Goal: Information Seeking & Learning: Find specific fact

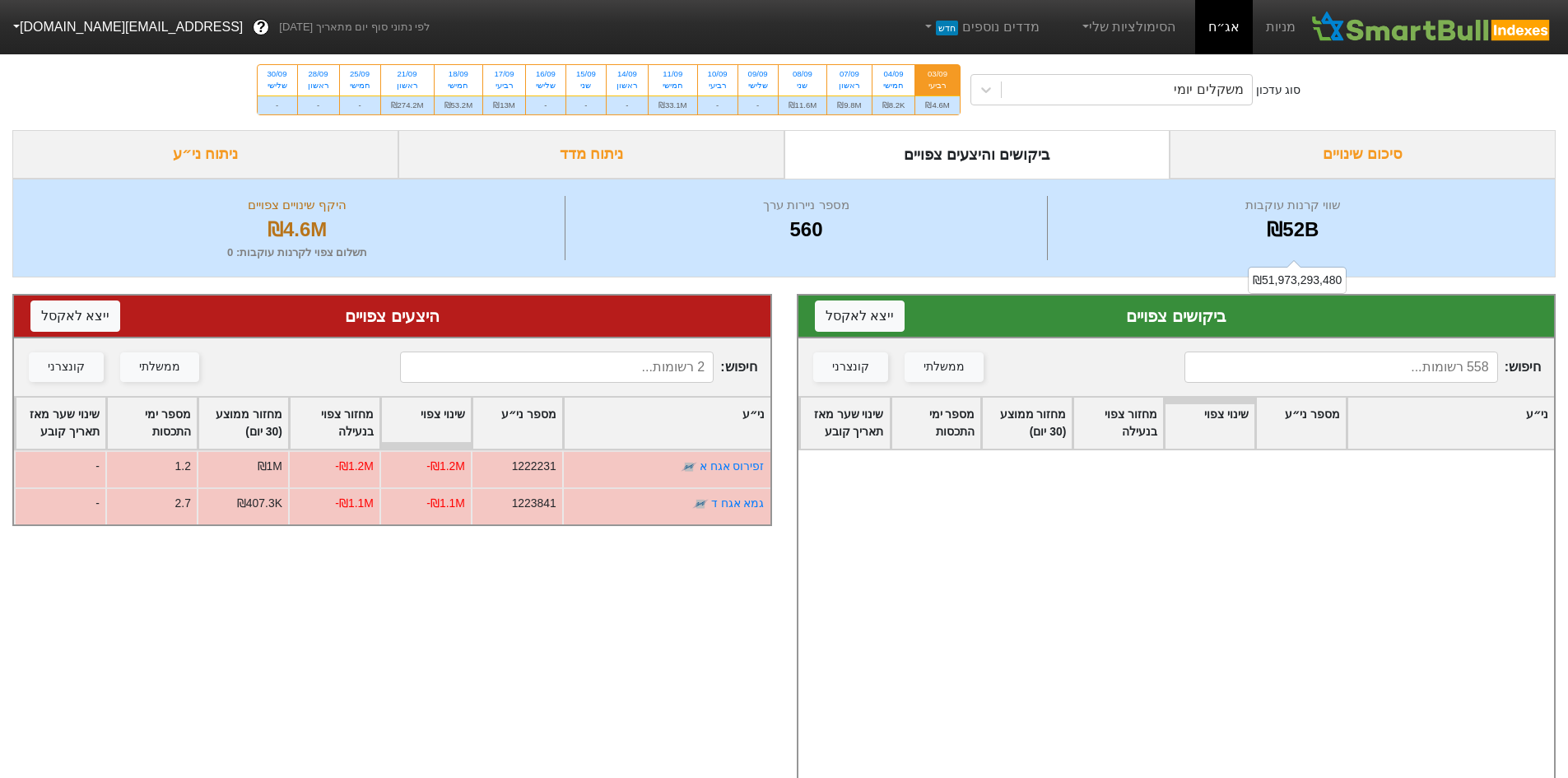
scroll to position [906, 0]
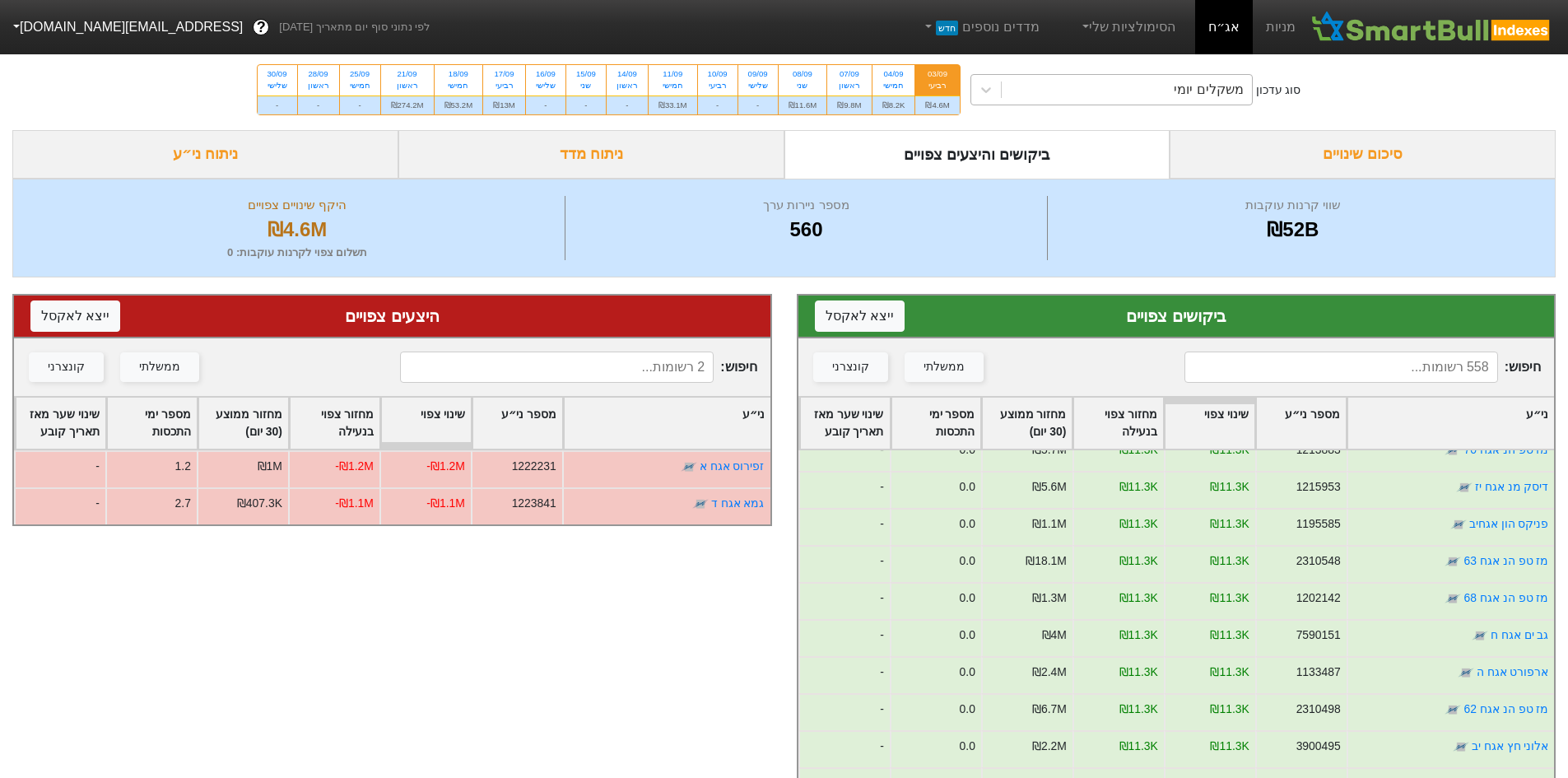
click at [1176, 92] on div "משקלים יומי" at bounding box center [1127, 89] width 250 height 29
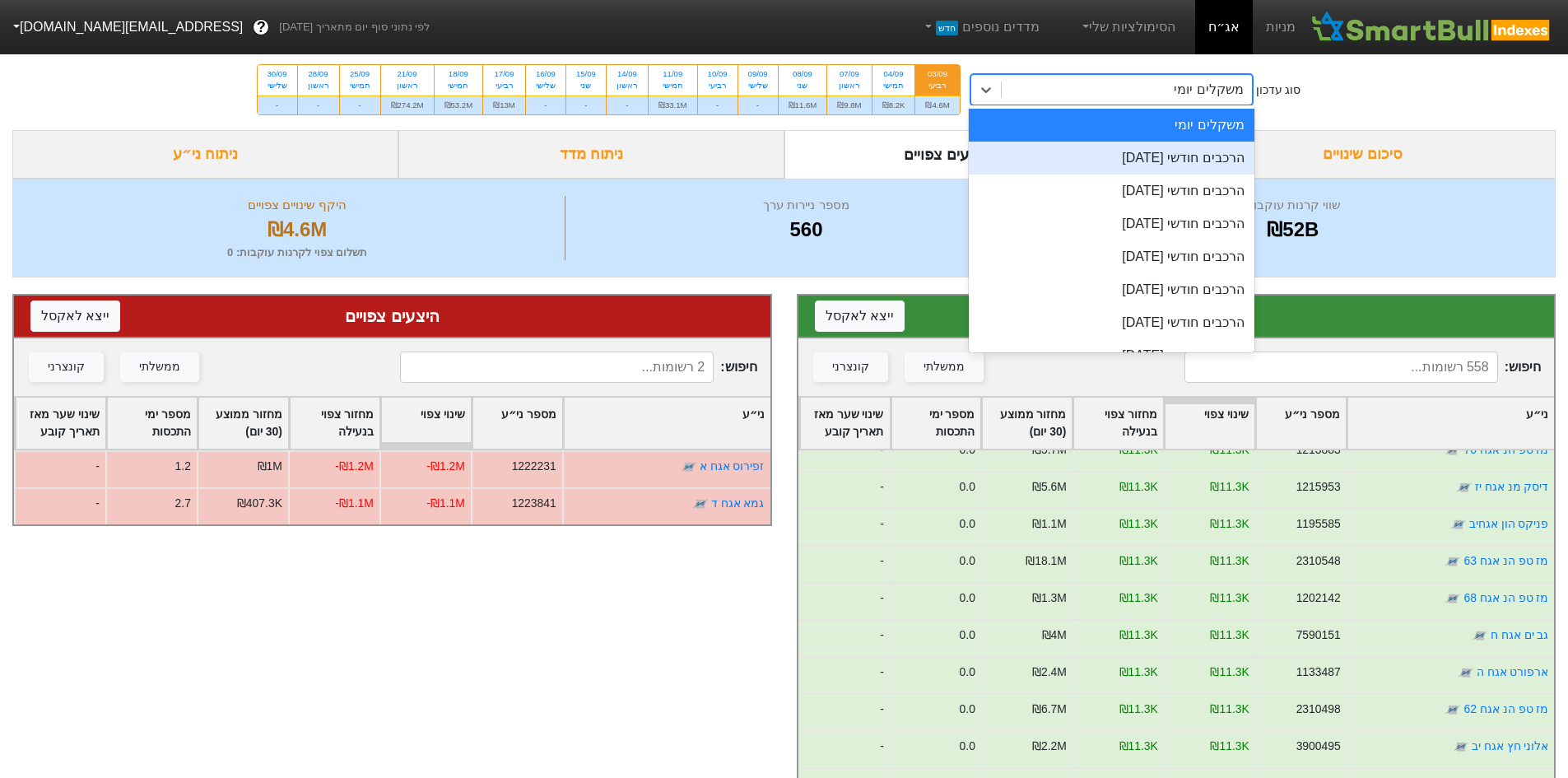
click at [1176, 159] on div "הרכבים חודשי [DATE]" at bounding box center [1111, 158] width 285 height 33
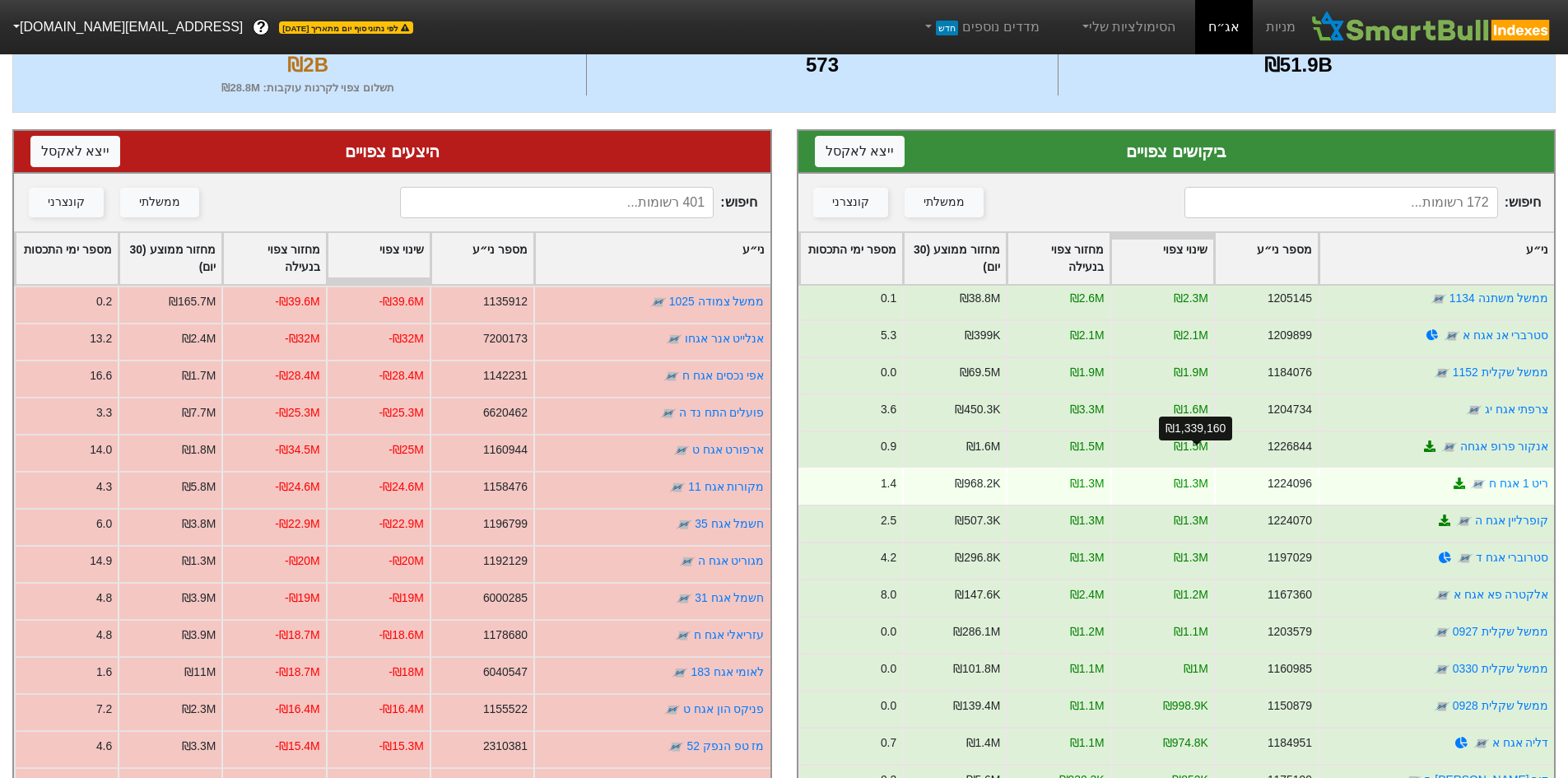
scroll to position [1811, 0]
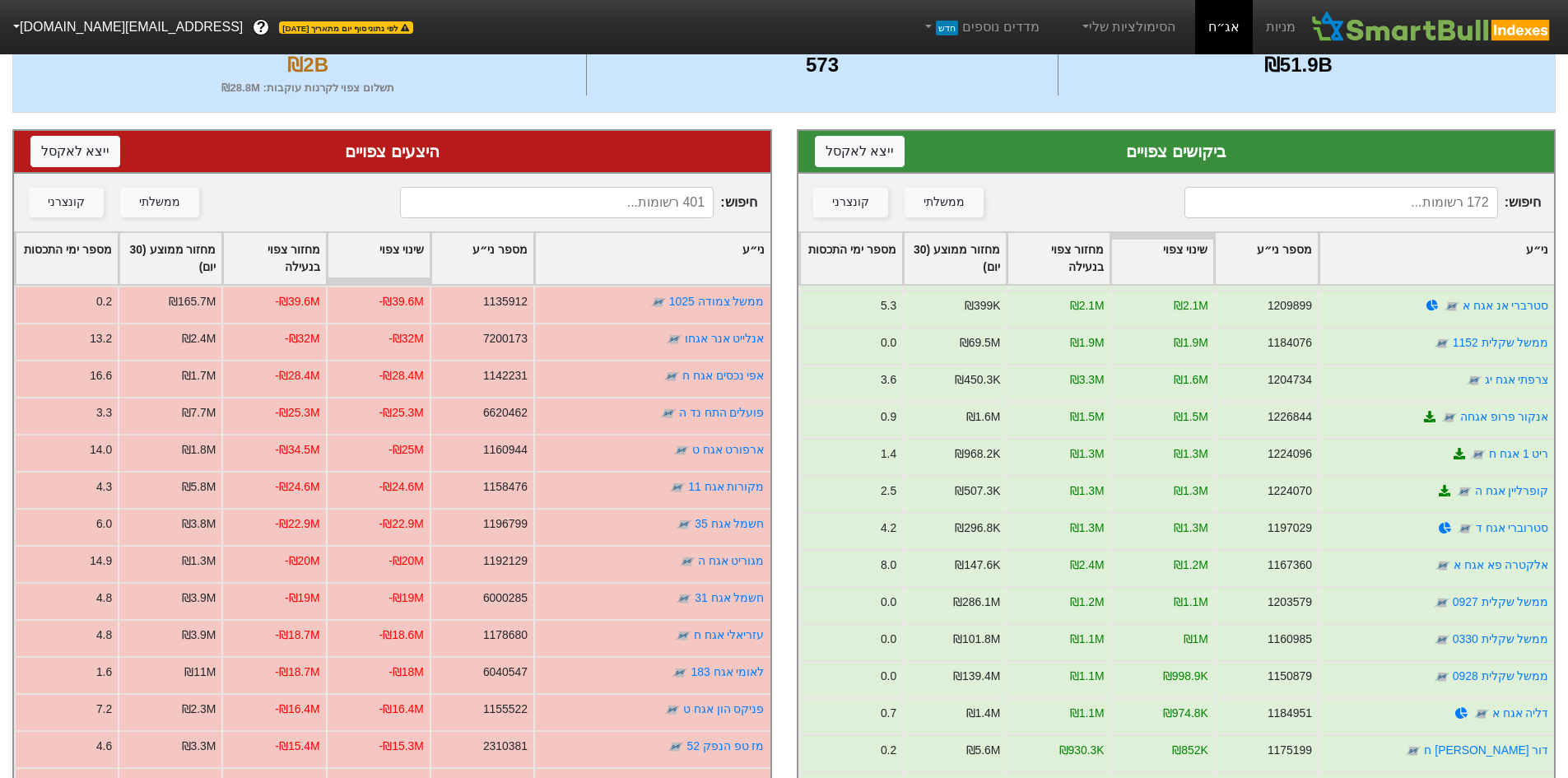
click at [857, 245] on div "מספר ימי התכסות" at bounding box center [850, 259] width 102 height 51
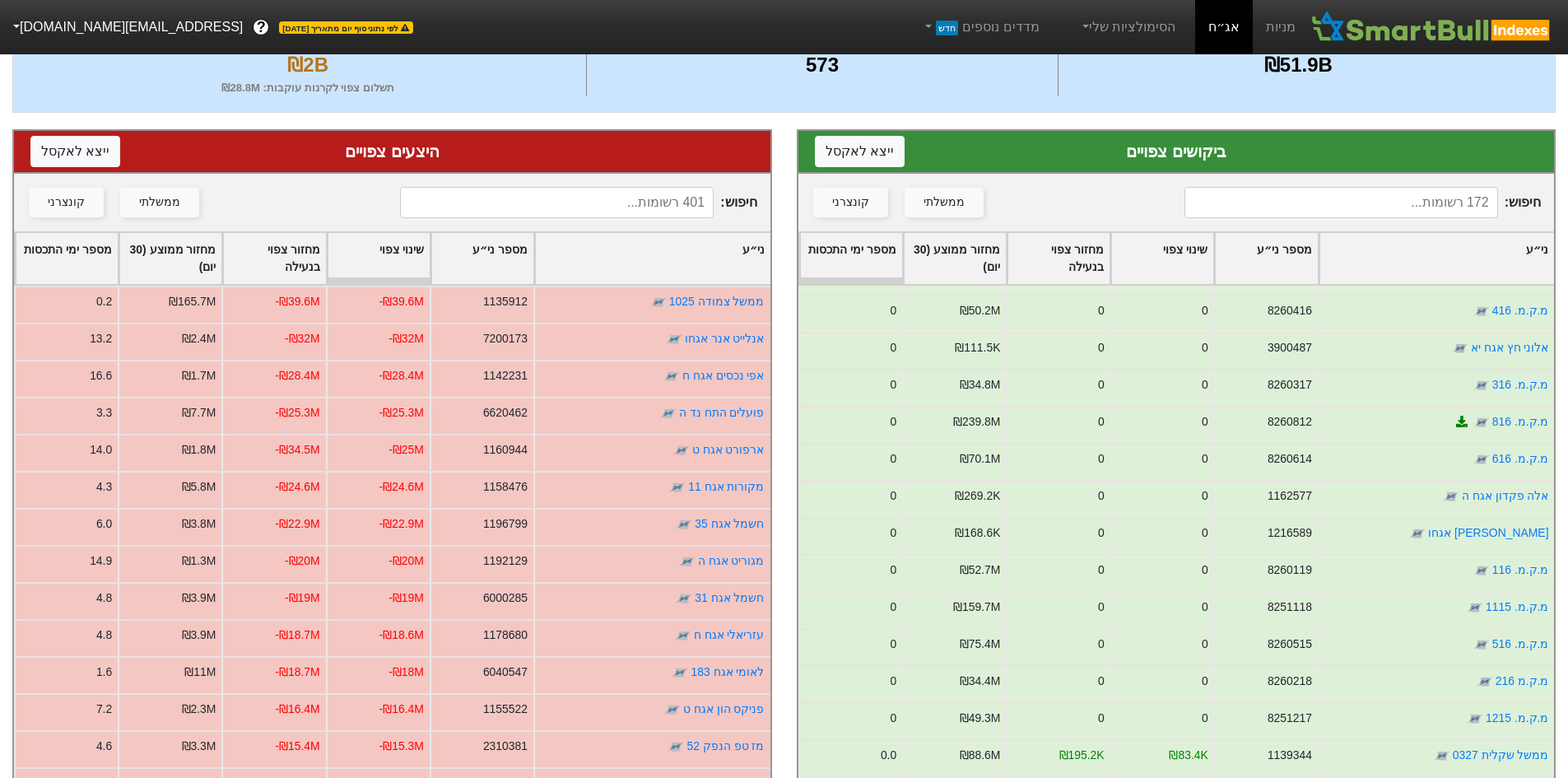
scroll to position [0, 0]
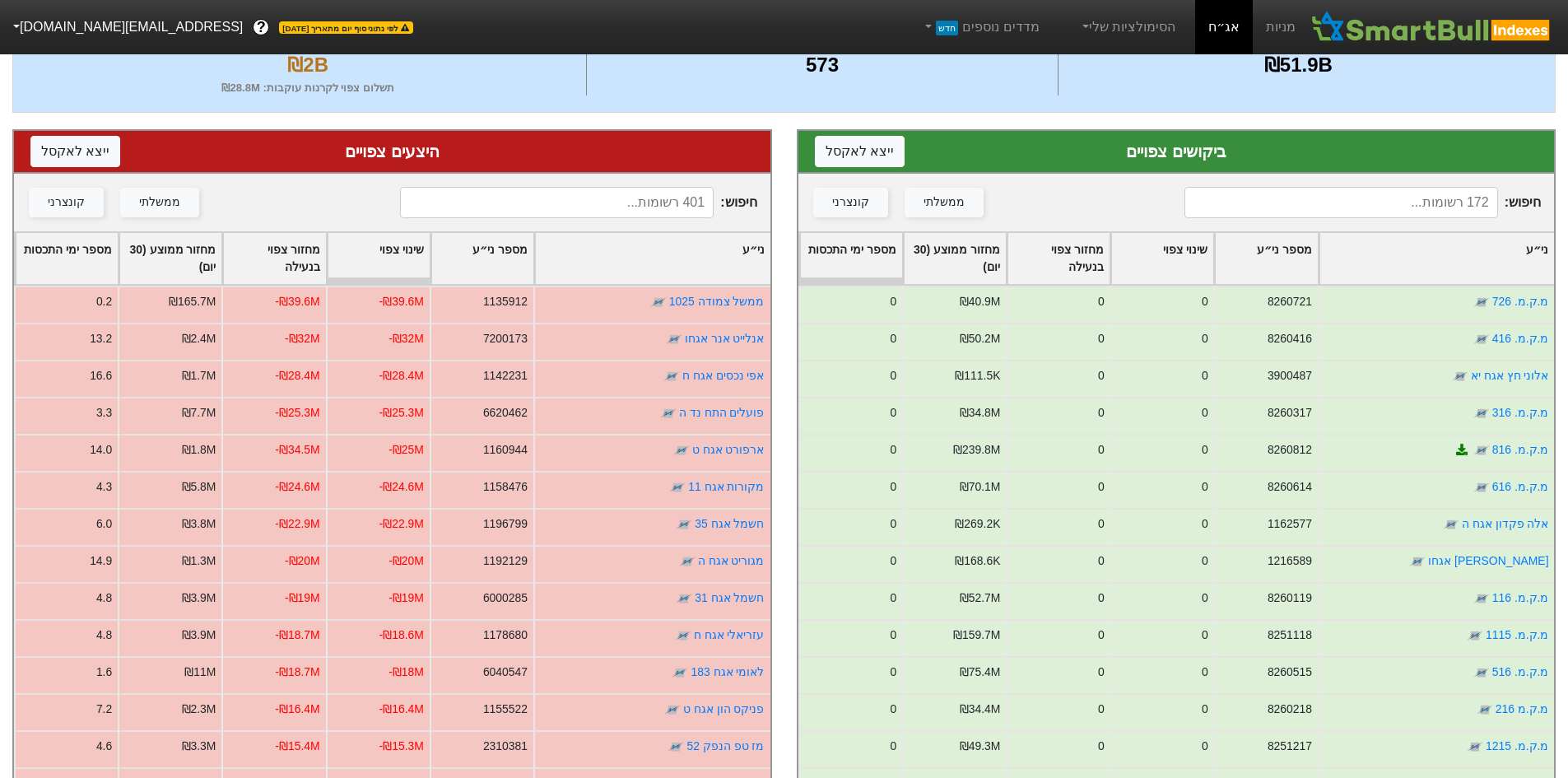
click at [858, 249] on div "מספר ימי התכסות" at bounding box center [850, 259] width 102 height 51
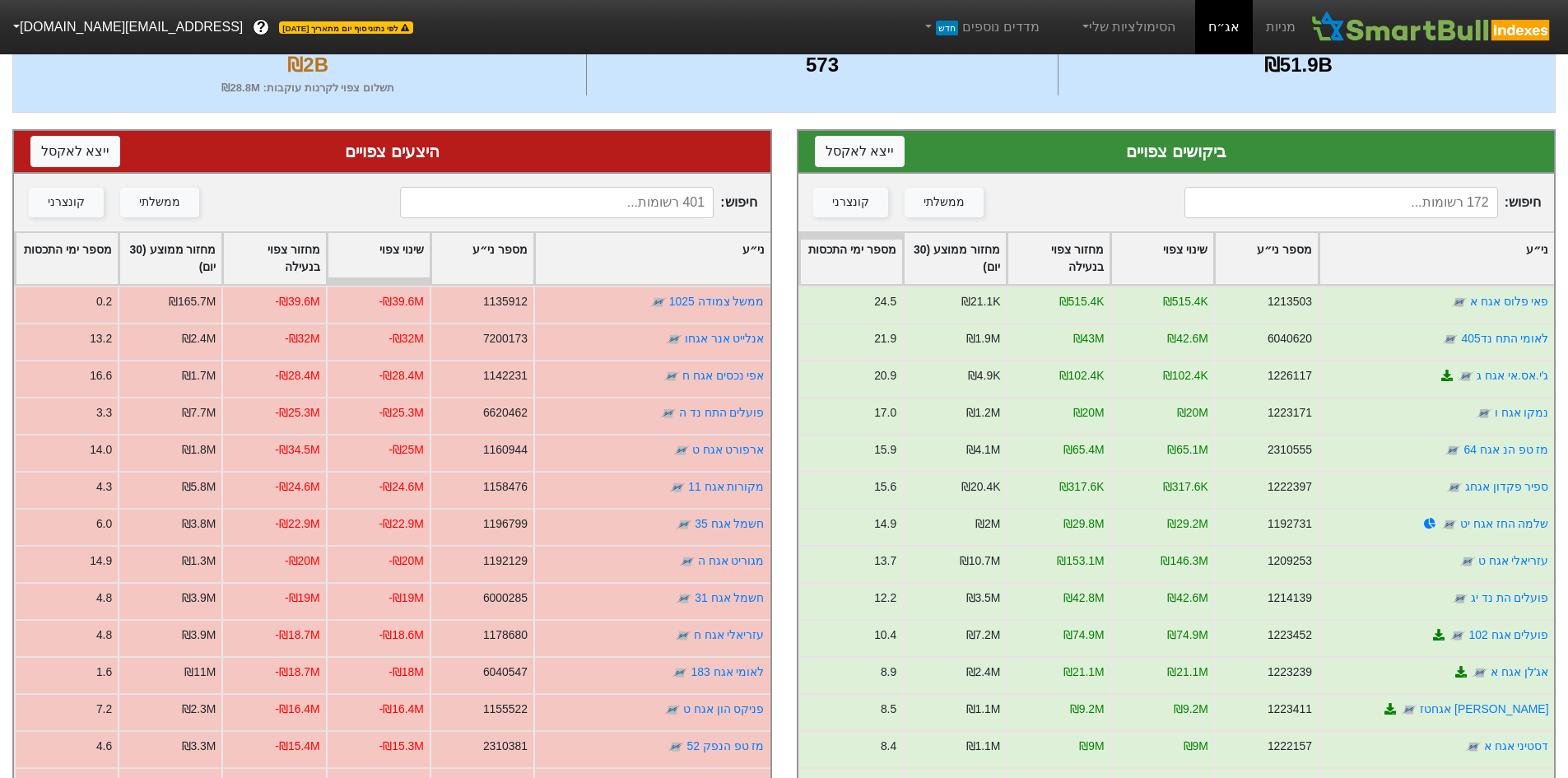
click at [1370, 200] on input at bounding box center [1341, 202] width 314 height 31
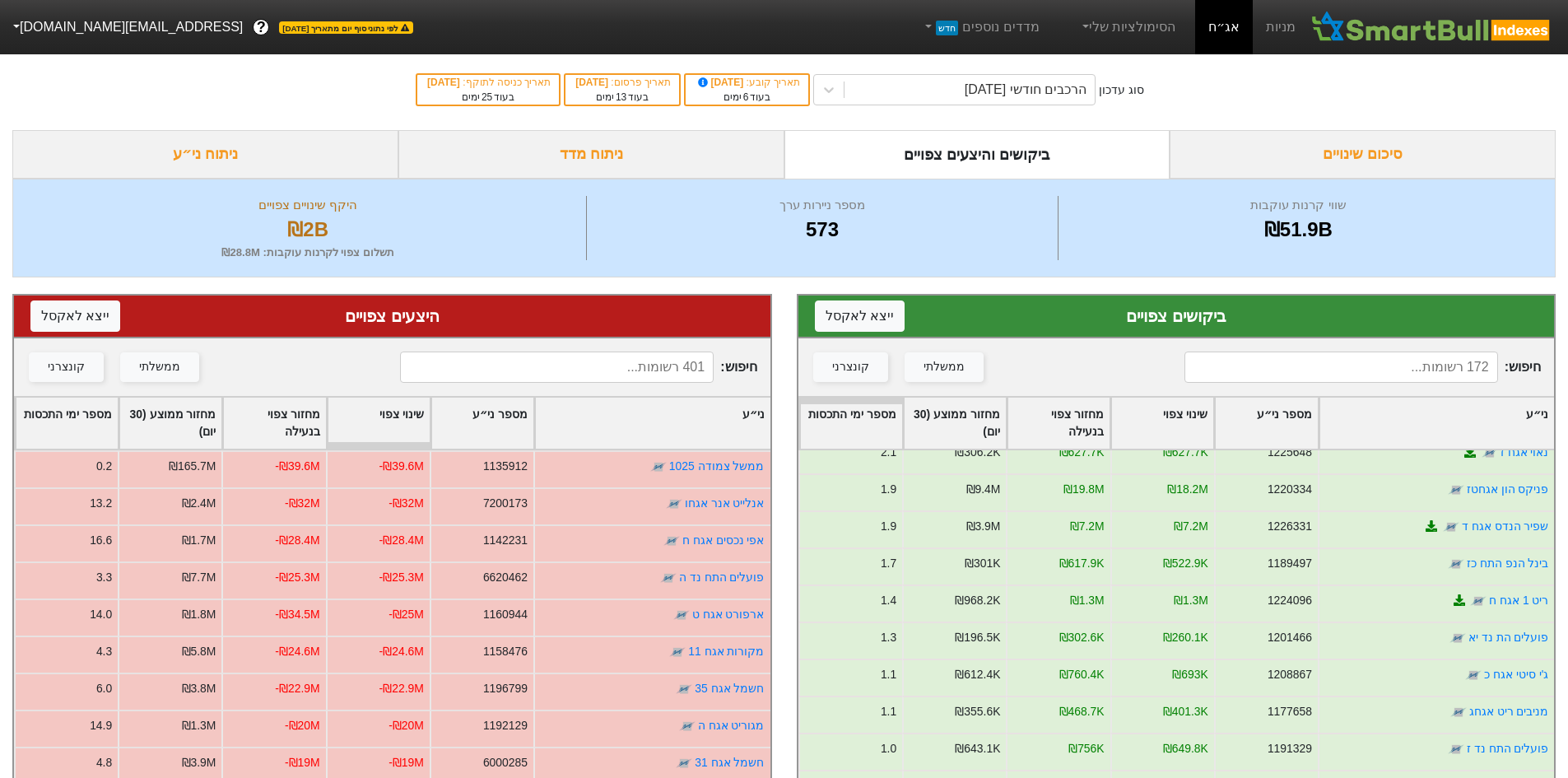
scroll to position [1894, 0]
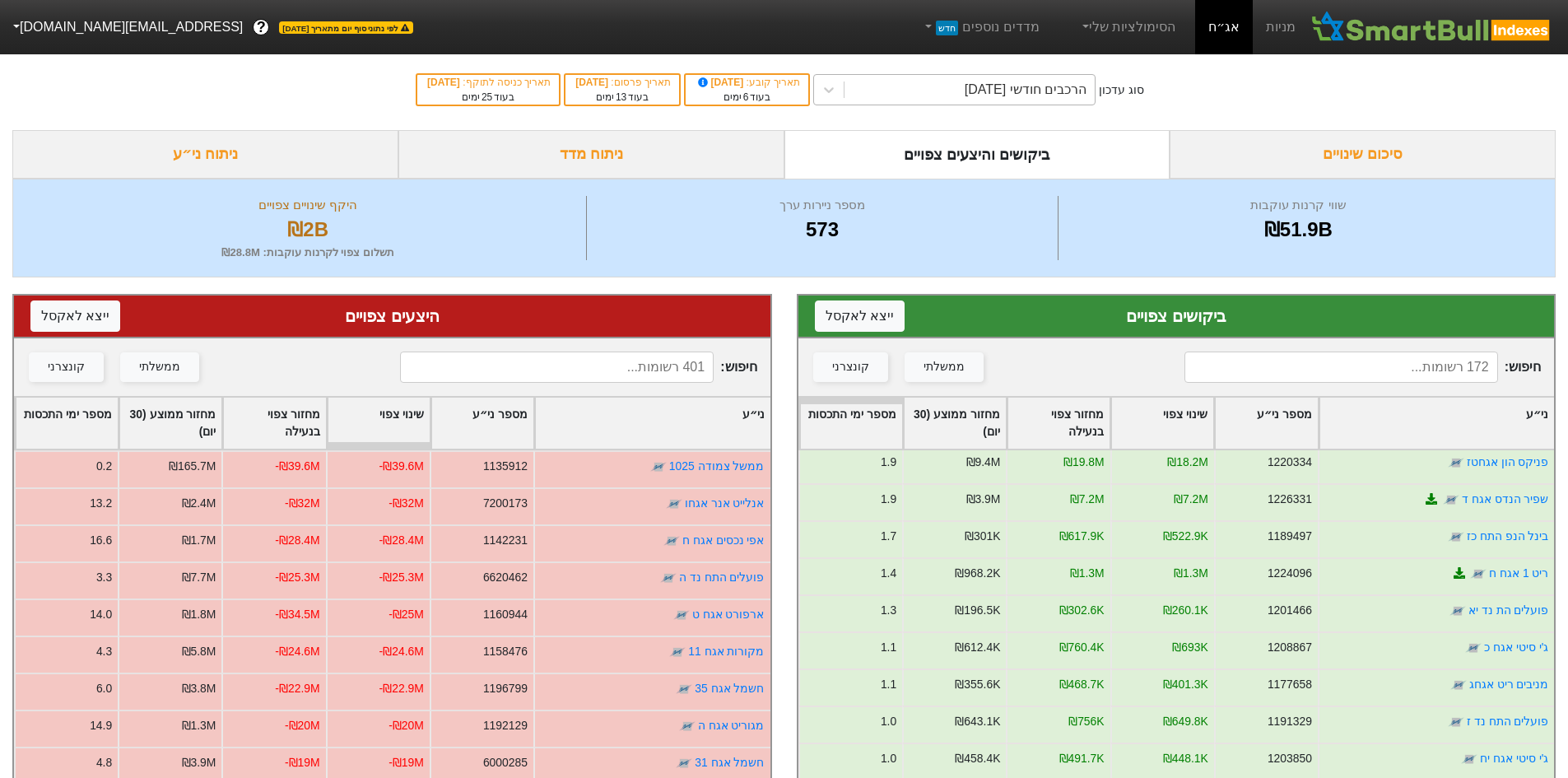
click at [934, 94] on div "הרכבים חודשי [DATE]" at bounding box center [969, 89] width 250 height 29
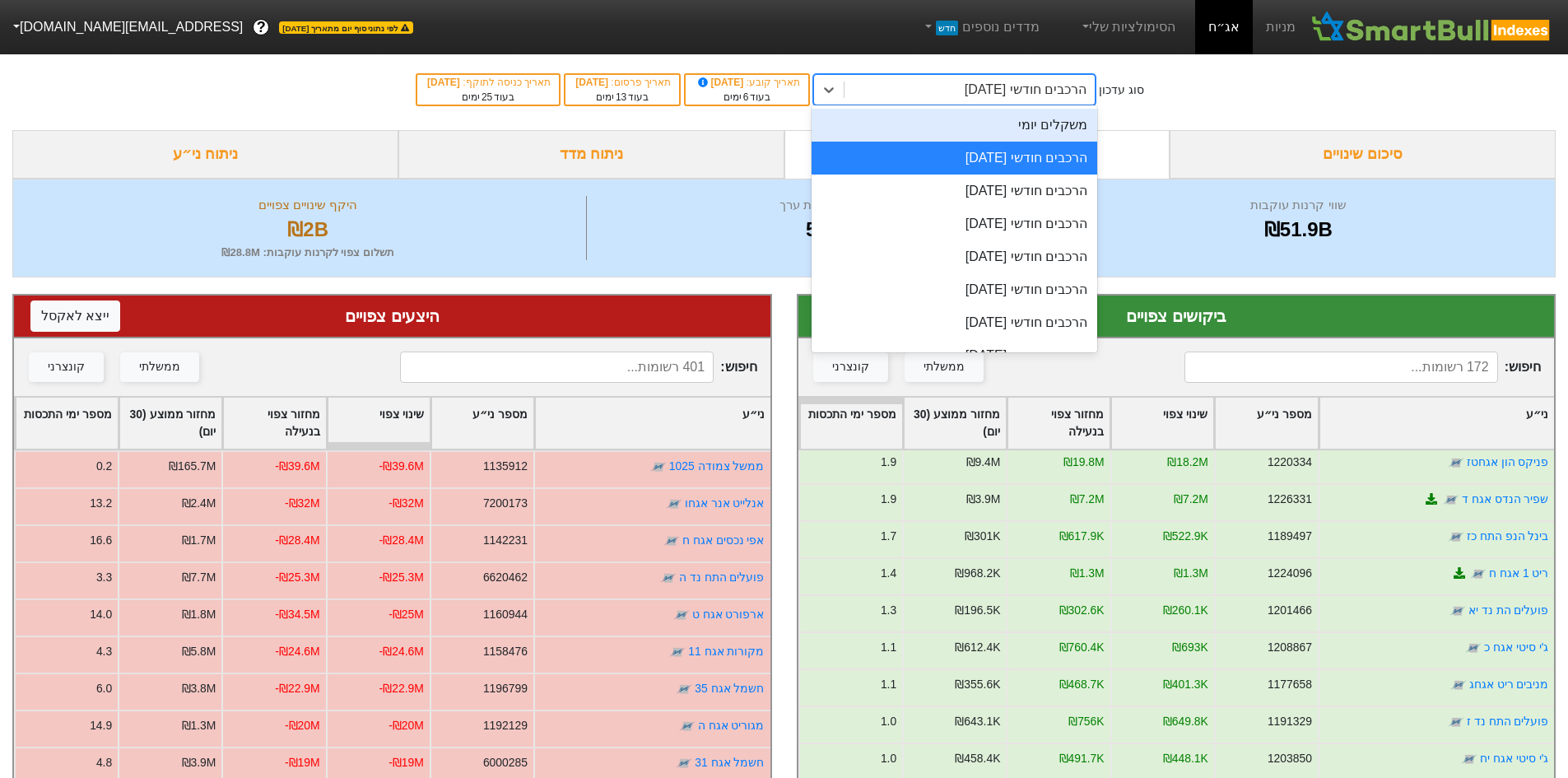
click at [1023, 136] on div "משקלים יומי" at bounding box center [954, 125] width 285 height 33
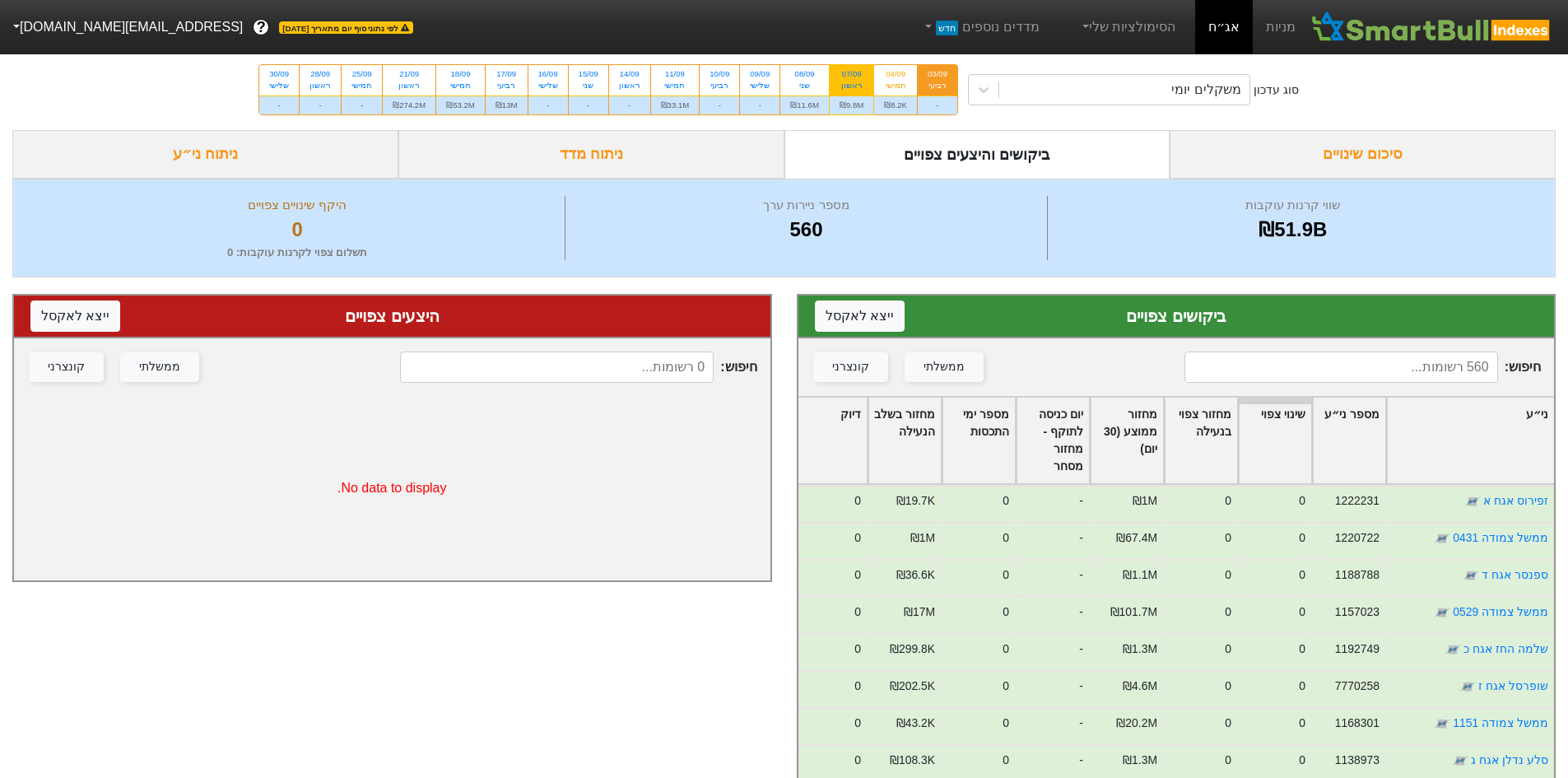
click at [852, 79] on div "07/09" at bounding box center [851, 74] width 24 height 12
click at [852, 75] on input "07/09 ראשון ₪9.8M" at bounding box center [846, 70] width 11 height 11
radio input "true"
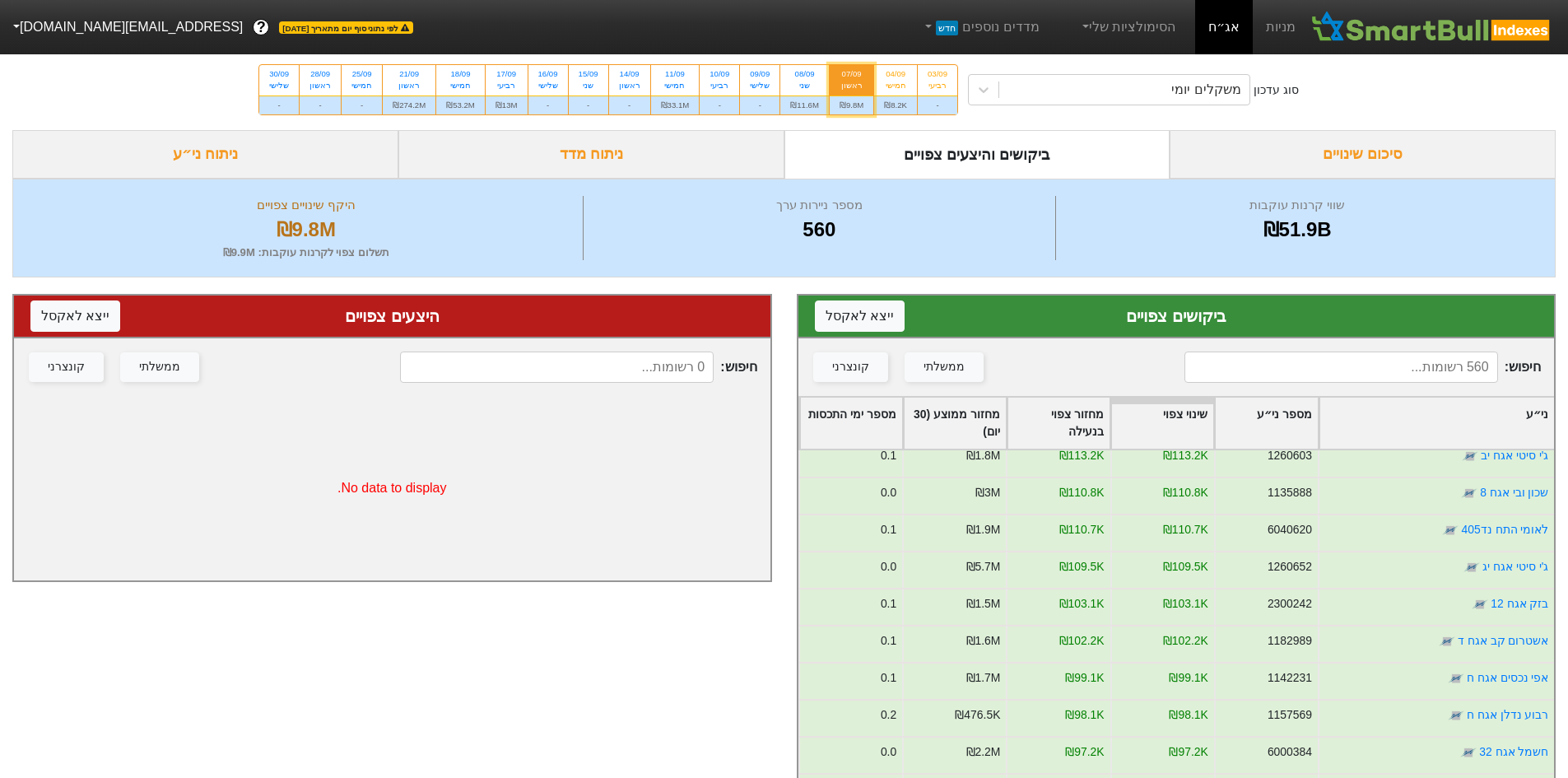
scroll to position [576, 0]
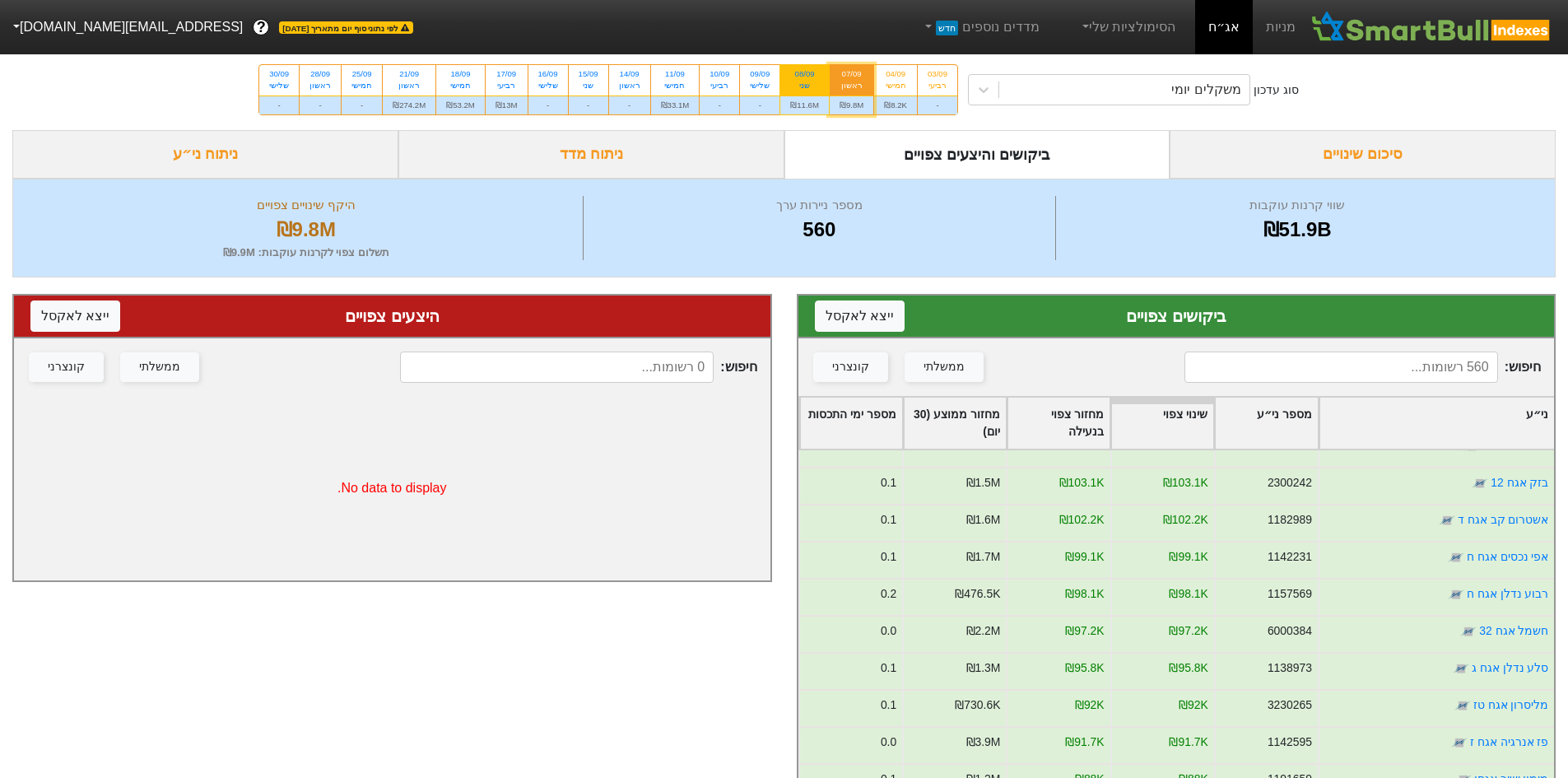
click at [806, 81] on div "שני" at bounding box center [804, 85] width 29 height 12
click at [805, 75] on input "08/09 שני ₪11.6M" at bounding box center [800, 70] width 11 height 11
radio input "true"
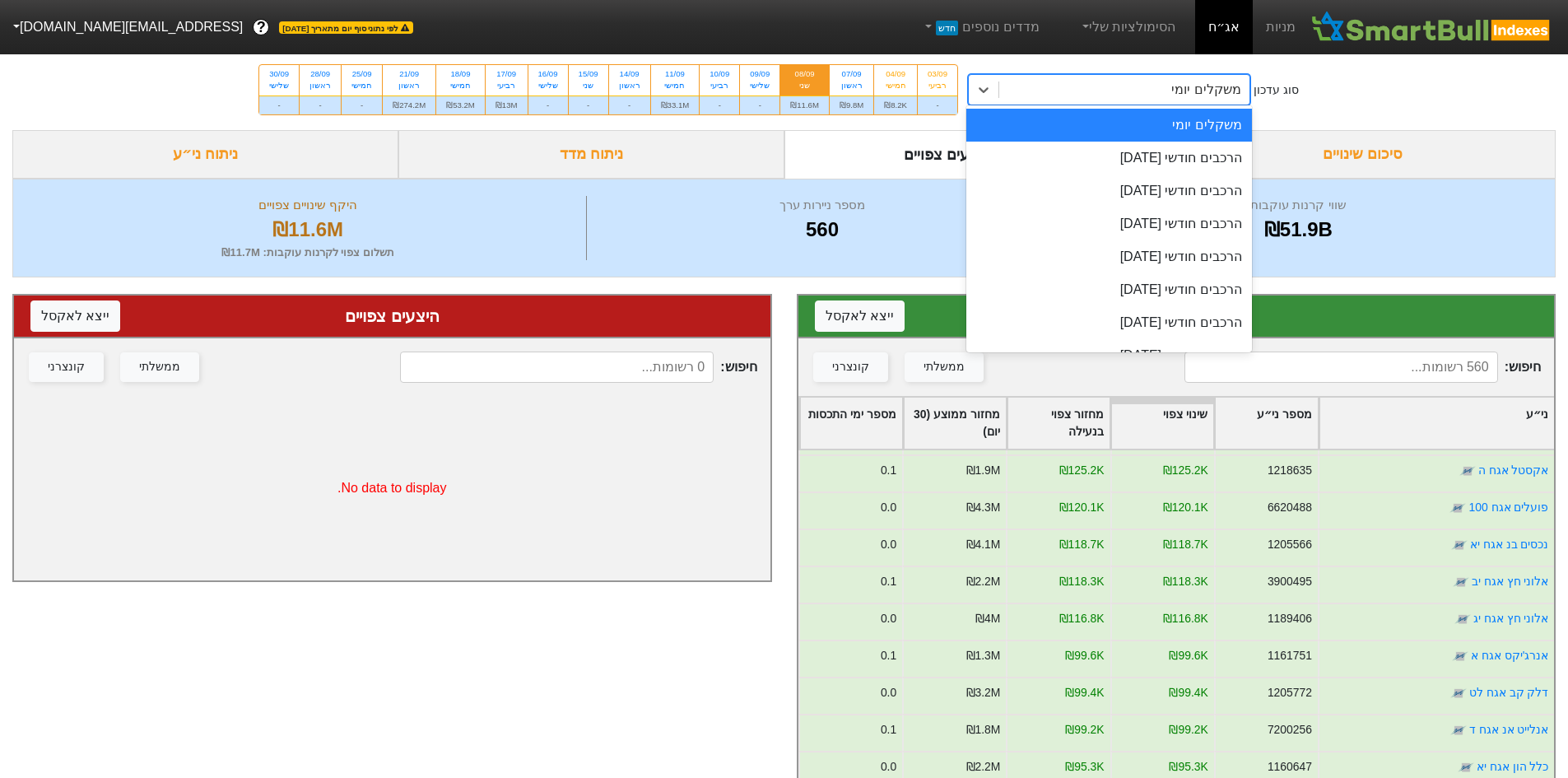
click at [1116, 84] on div "משקלים יומי" at bounding box center [1124, 89] width 250 height 29
click at [1176, 165] on div "הרכבים חודשי [DATE]" at bounding box center [1109, 158] width 285 height 33
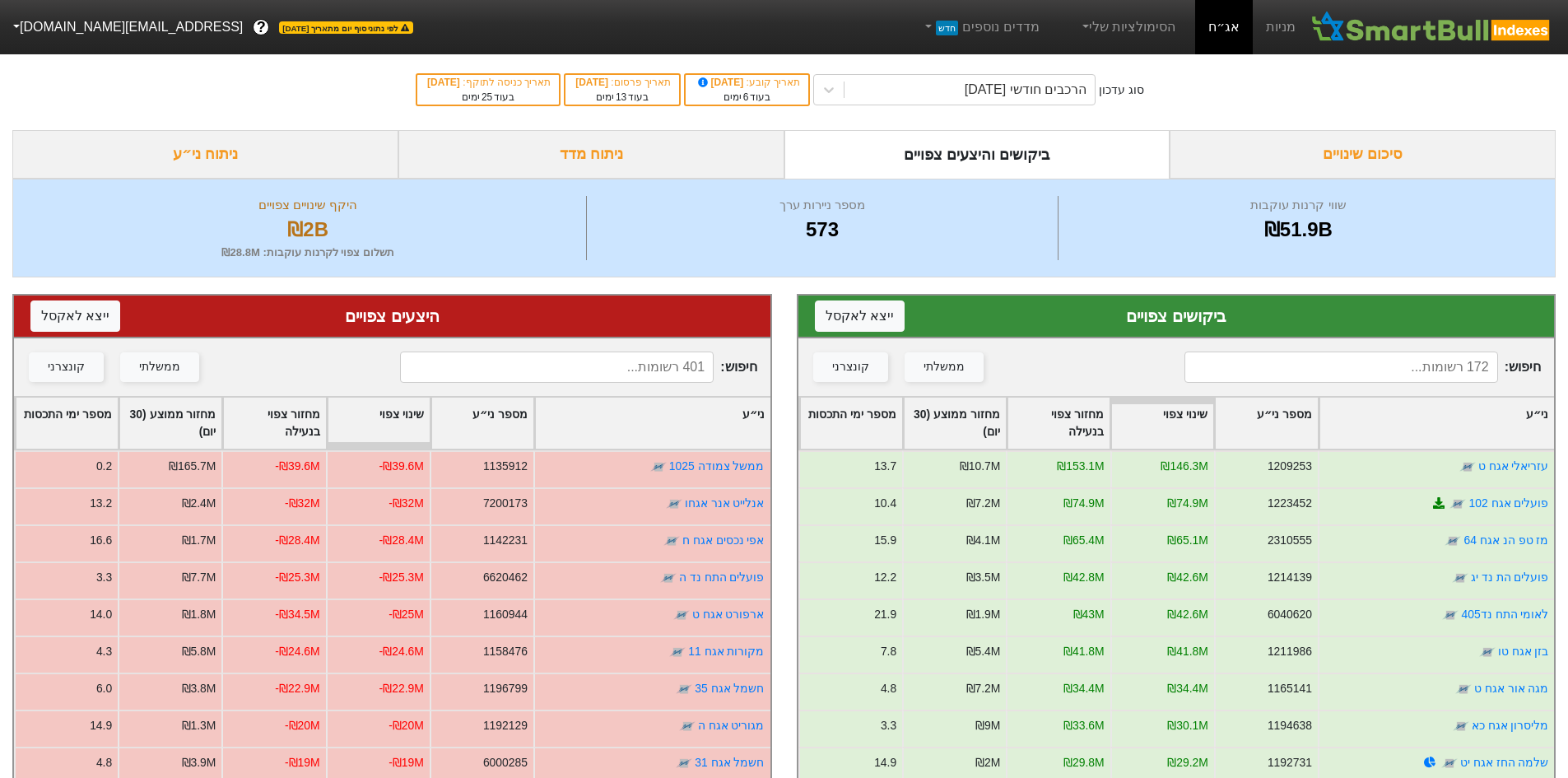
click at [1317, 355] on input at bounding box center [1341, 367] width 314 height 31
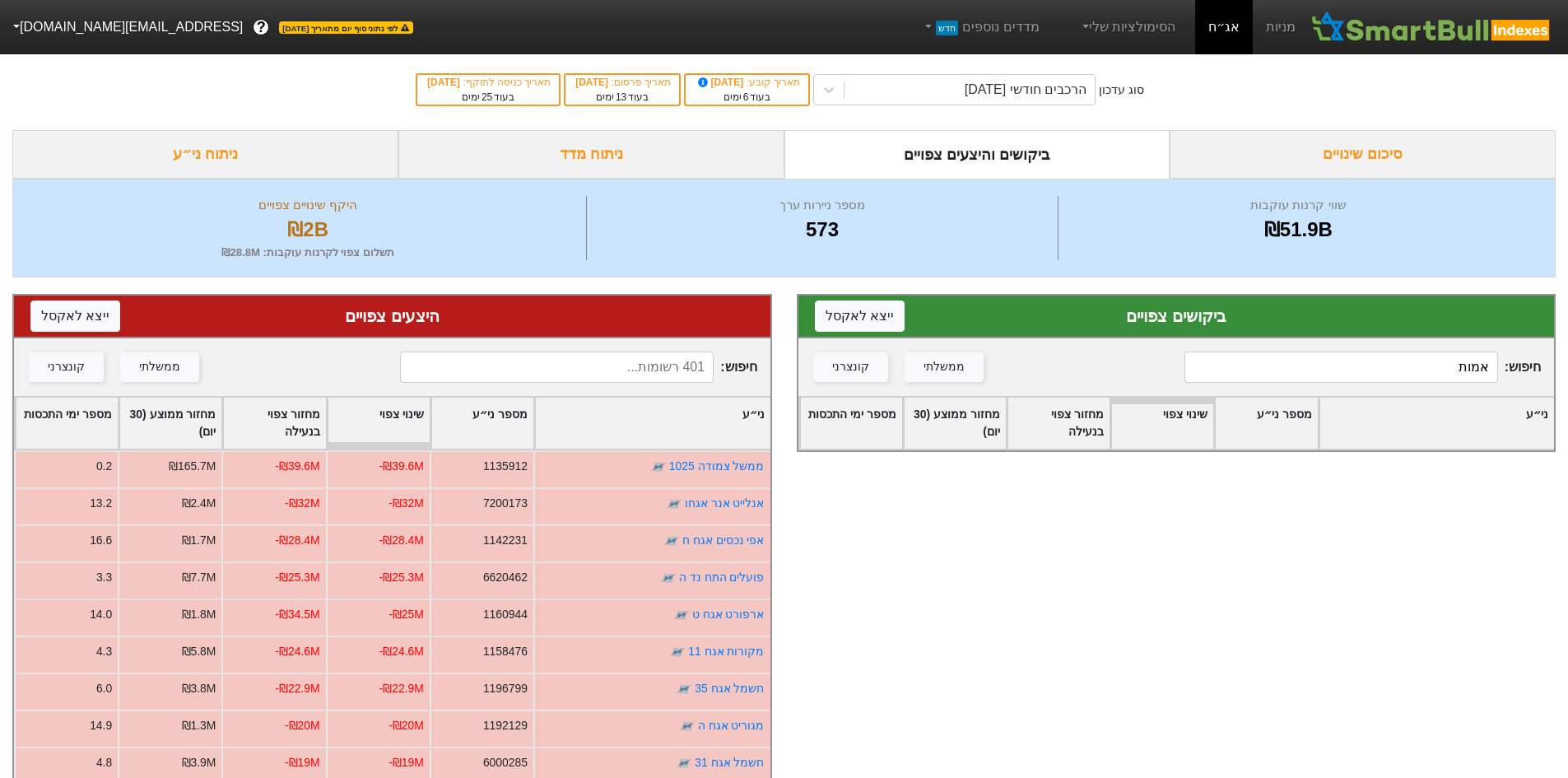
type input "אמות"
click at [552, 353] on input at bounding box center [557, 367] width 314 height 31
click at [565, 364] on input at bounding box center [557, 367] width 314 height 31
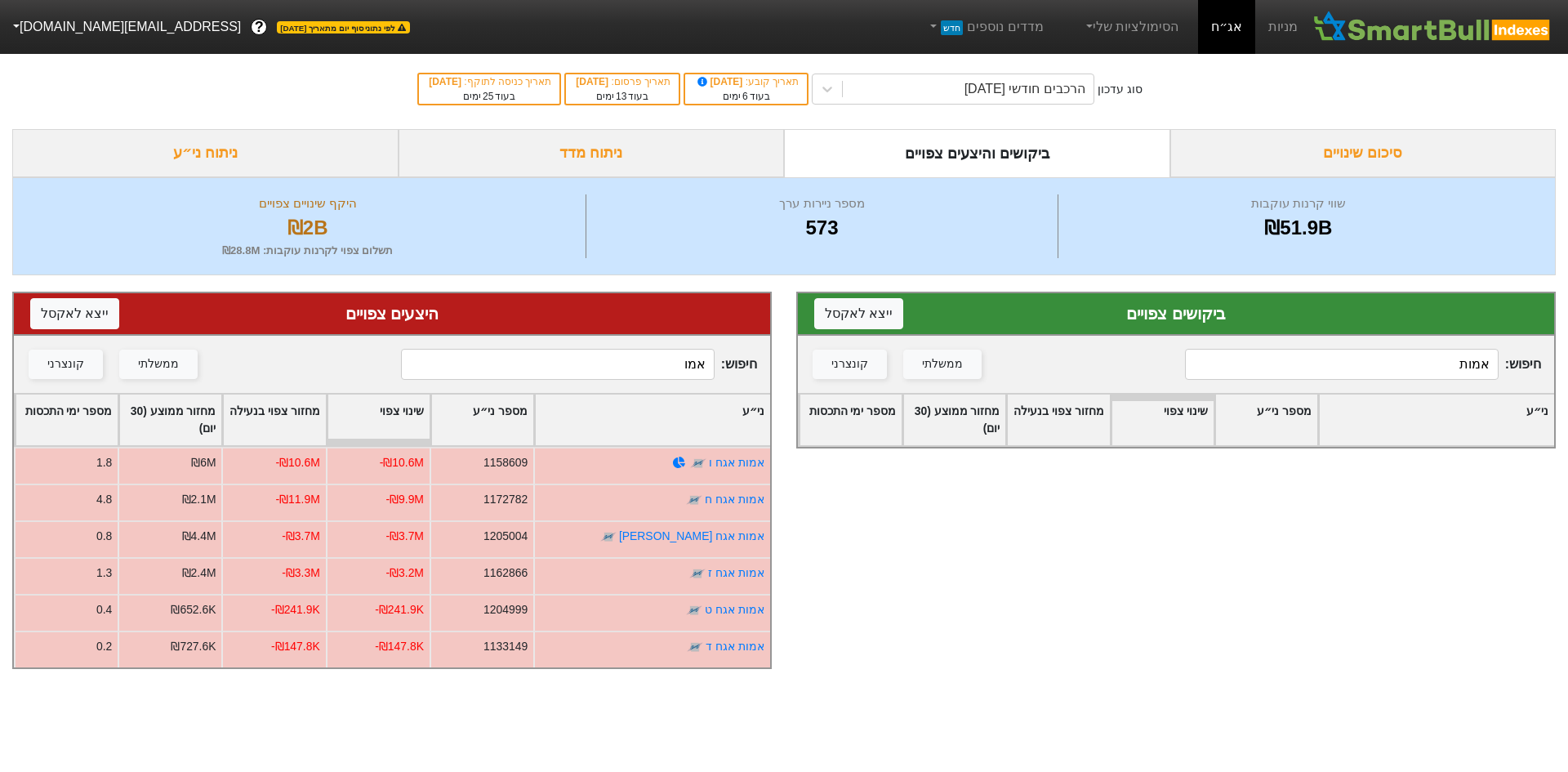
click at [684, 368] on input "אמו" at bounding box center [557, 364] width 314 height 31
click at [679, 360] on input "כלל" at bounding box center [557, 364] width 314 height 31
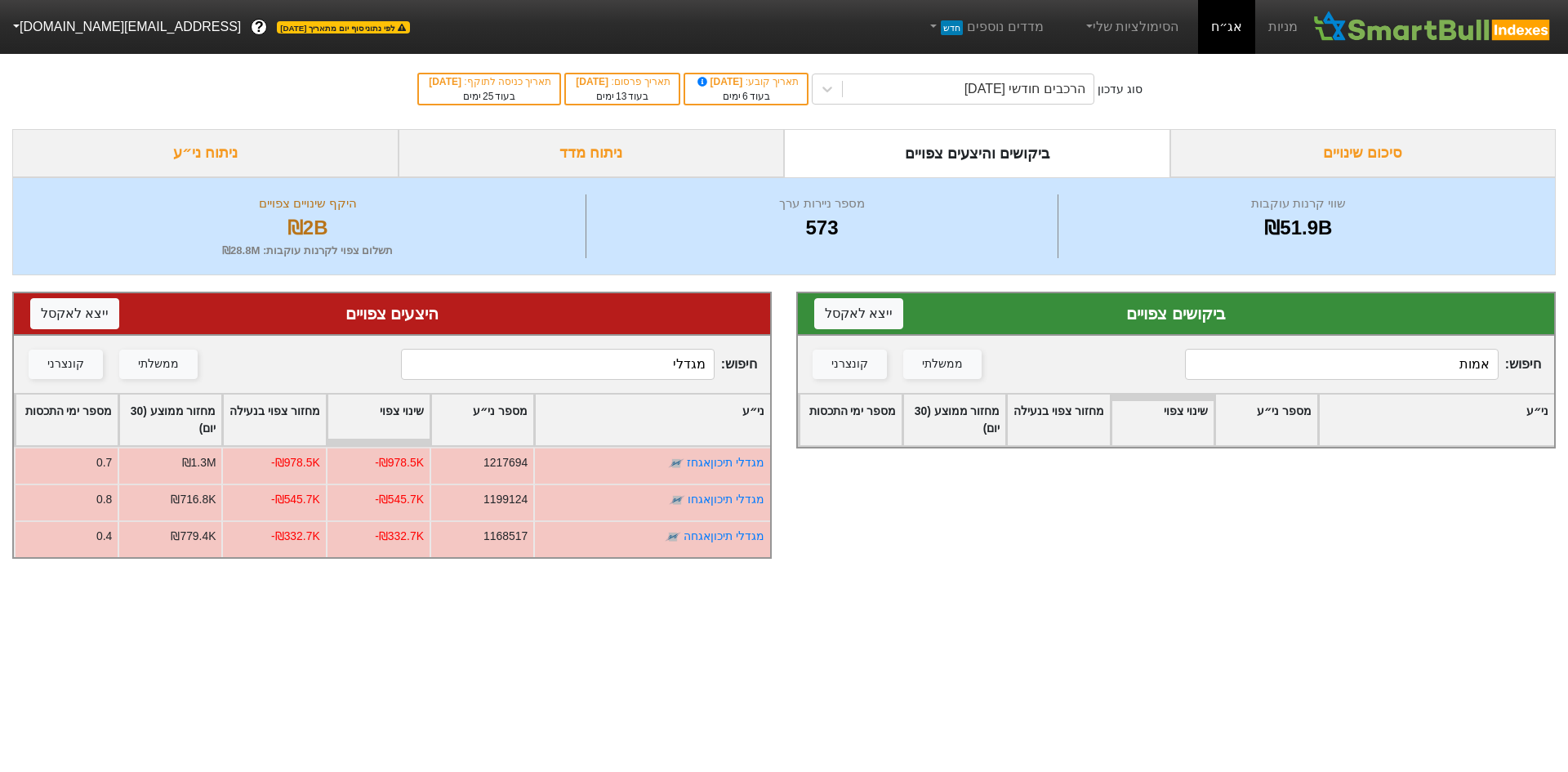
click at [681, 362] on input "מגדלי" at bounding box center [557, 364] width 314 height 31
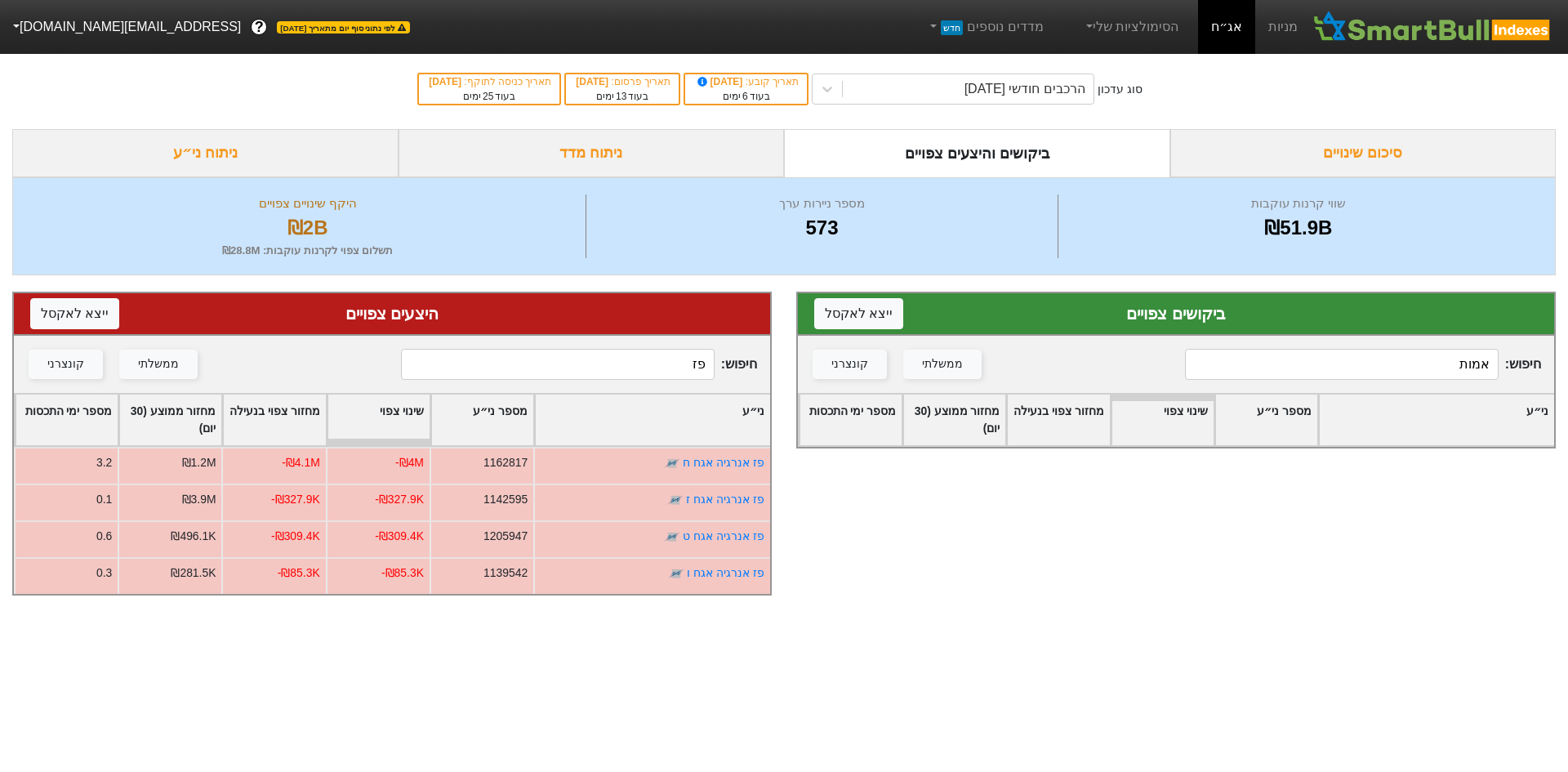
click at [602, 368] on input "פז" at bounding box center [557, 364] width 314 height 31
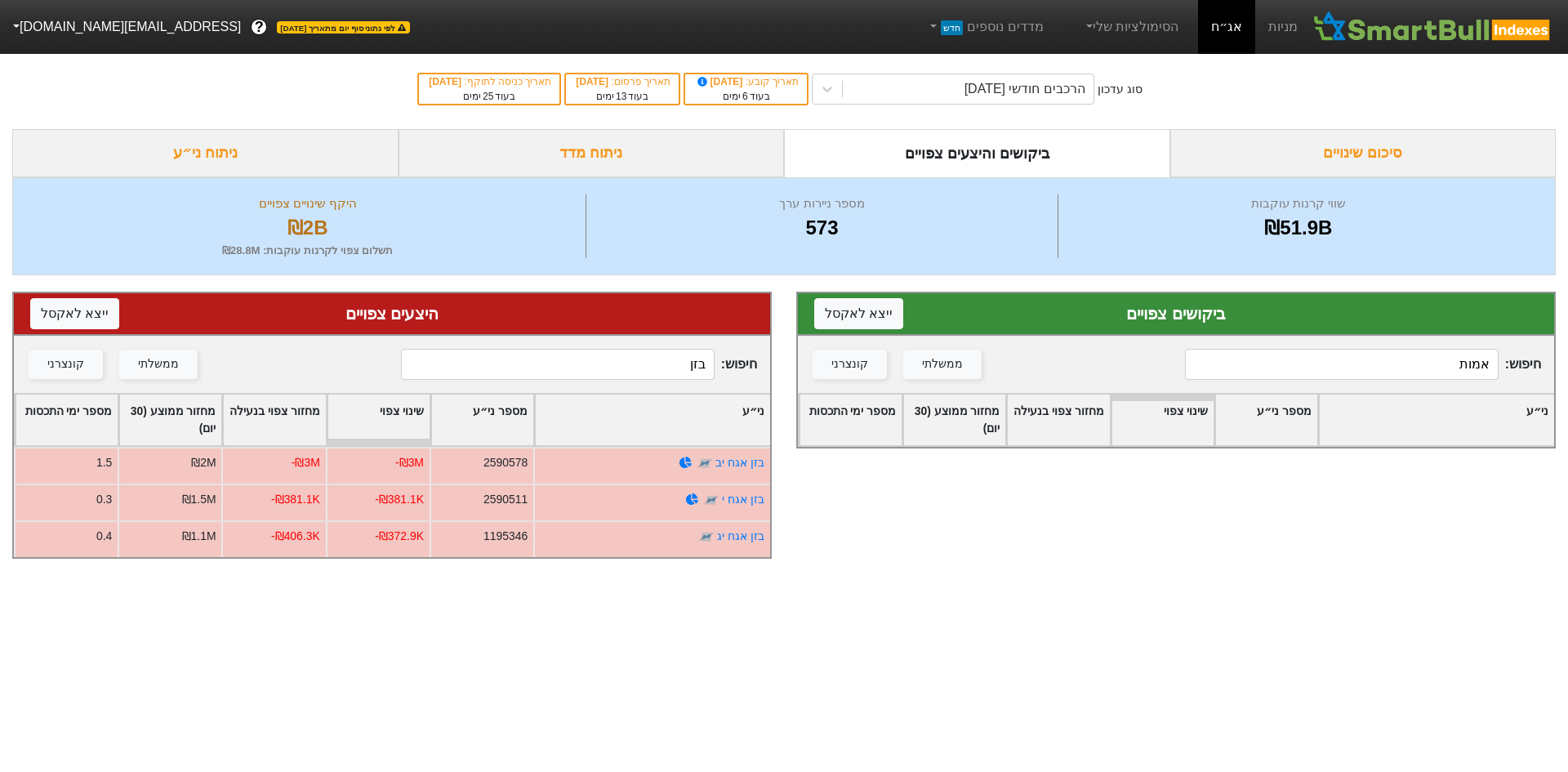
type input "בזן"
click at [1445, 362] on input "אמות" at bounding box center [1341, 364] width 314 height 31
click at [1445, 363] on input "אמות" at bounding box center [1341, 364] width 314 height 31
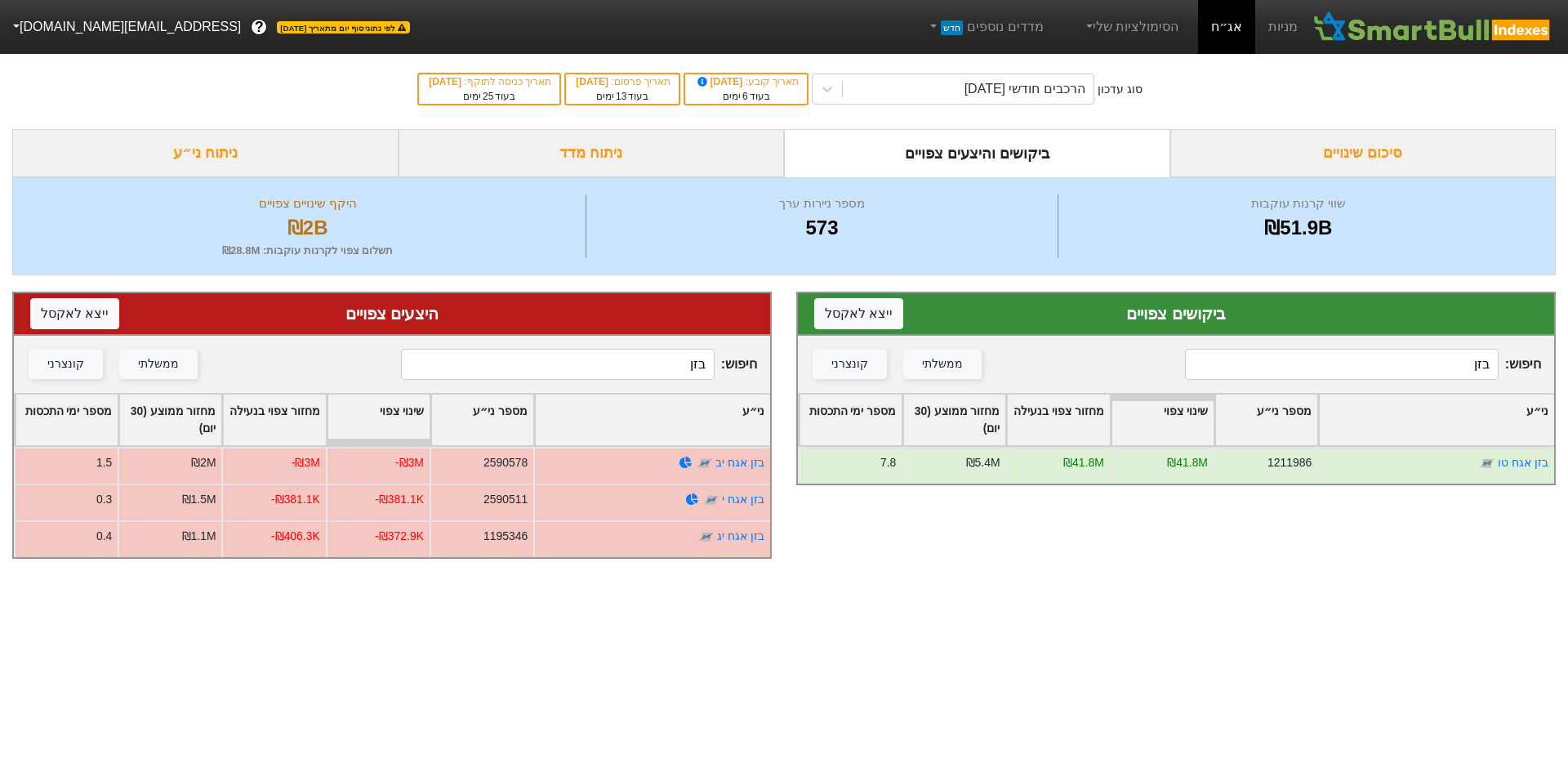
type input "בזן"
click at [601, 375] on input "בזן" at bounding box center [557, 364] width 314 height 31
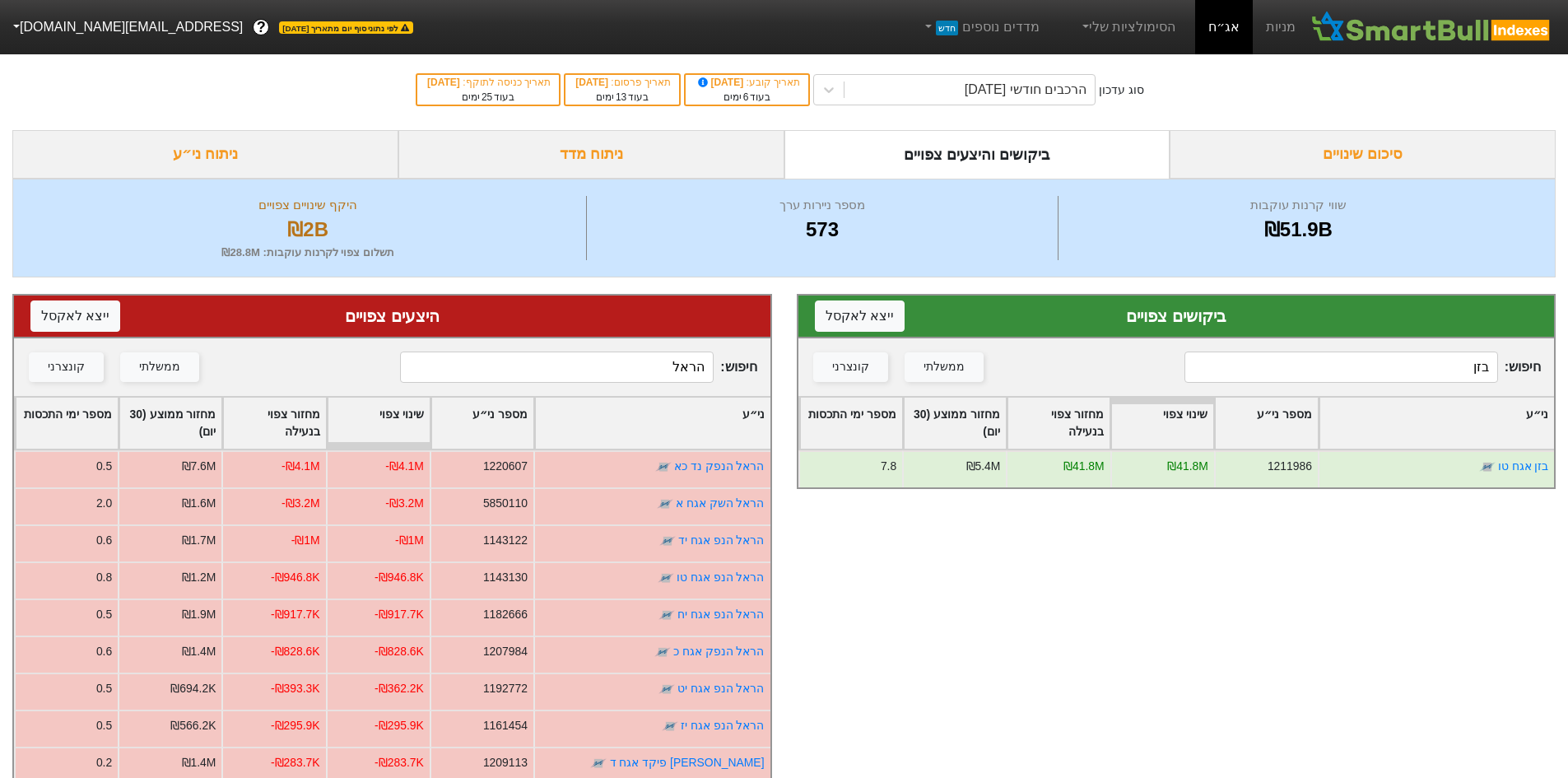
type input "הראל"
click at [1288, 358] on input "בזן" at bounding box center [1341, 367] width 314 height 31
click at [1299, 361] on input "בזן" at bounding box center [1341, 367] width 314 height 31
click at [1300, 362] on input "בזן" at bounding box center [1341, 367] width 314 height 31
click at [1302, 362] on input "בזן" at bounding box center [1341, 367] width 314 height 31
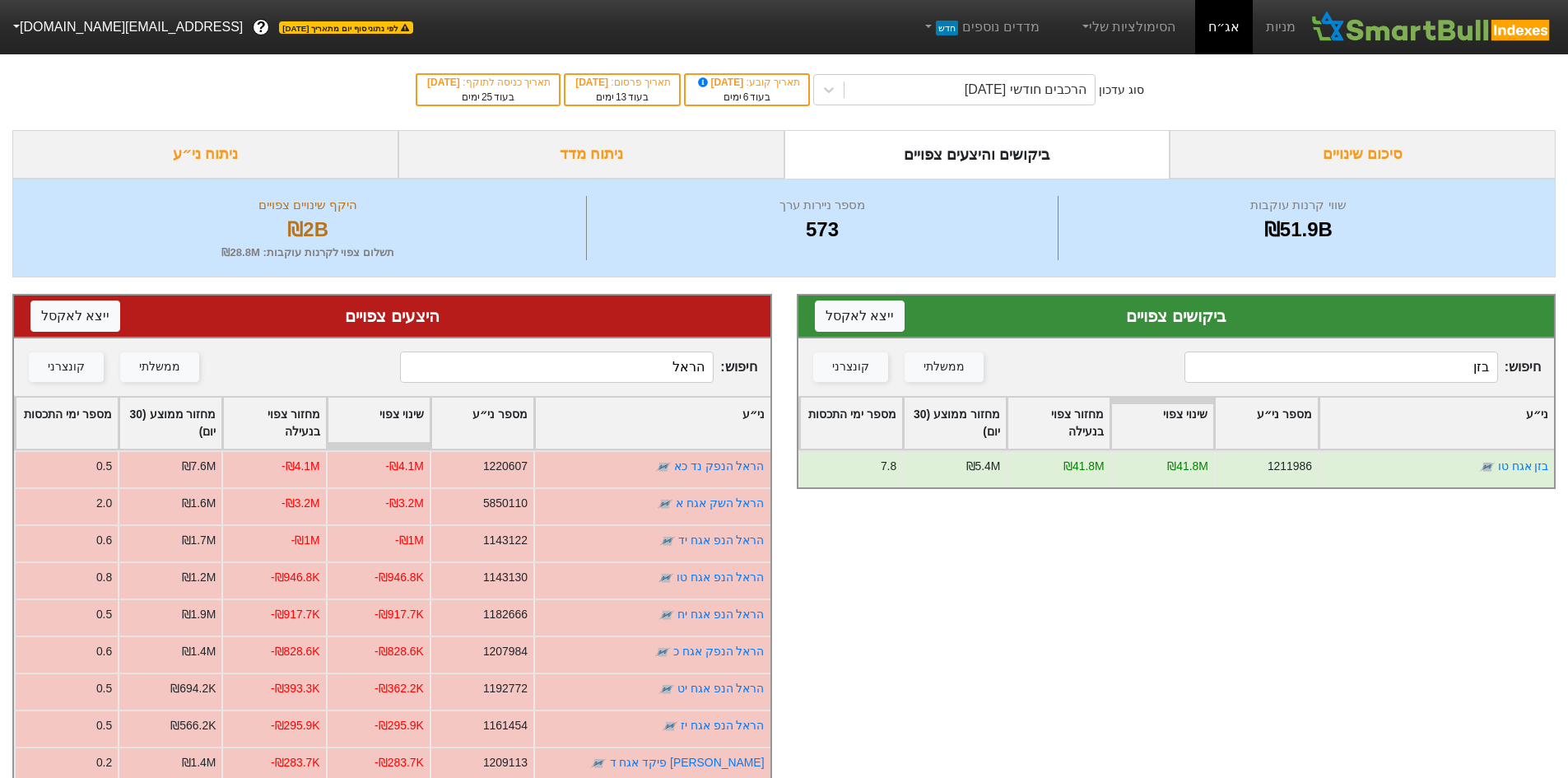
click at [1302, 362] on input "בזן" at bounding box center [1341, 367] width 314 height 31
type input "ה"
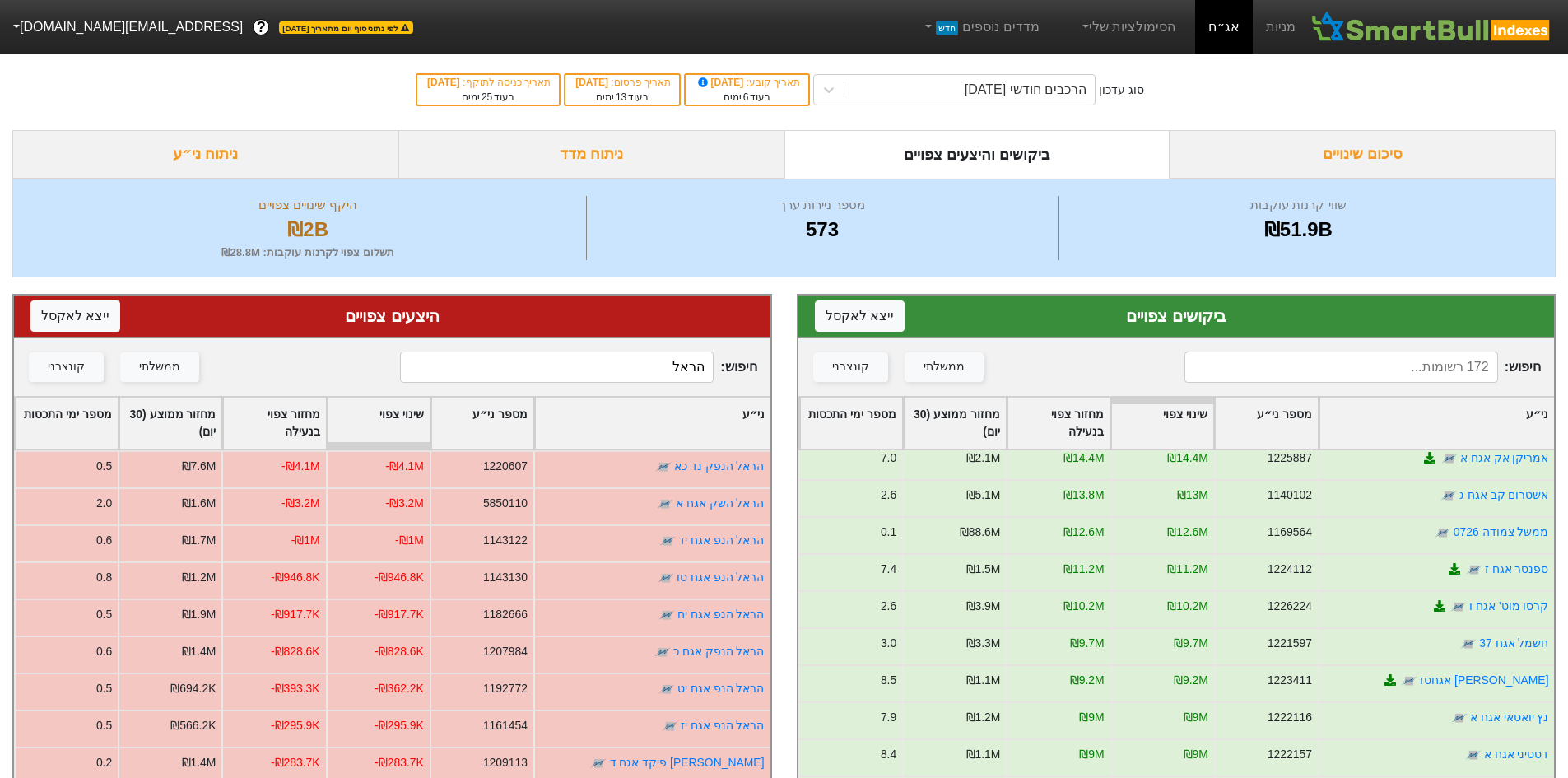
scroll to position [658, 0]
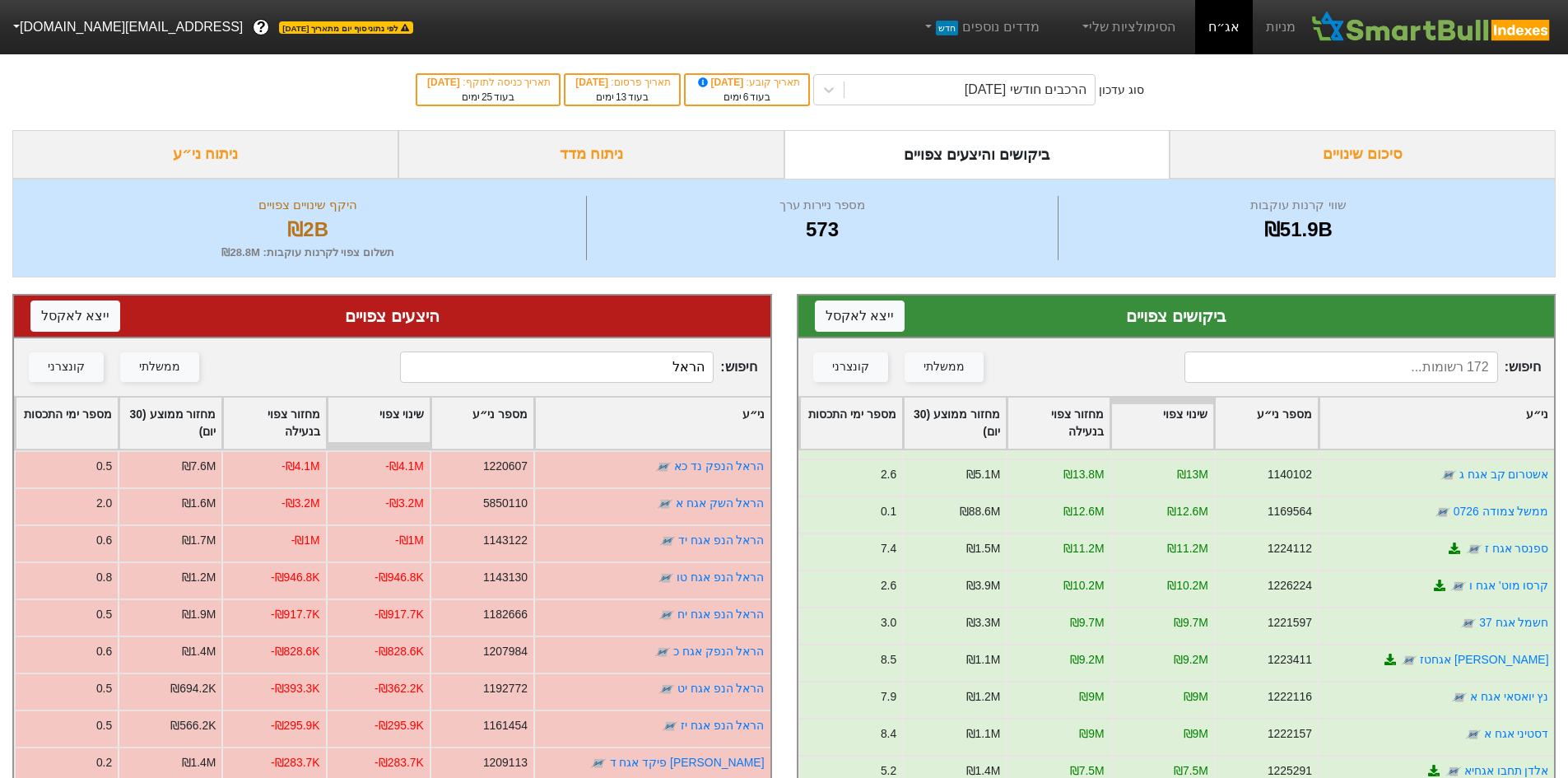
click at [1342, 365] on input at bounding box center [1341, 367] width 314 height 31
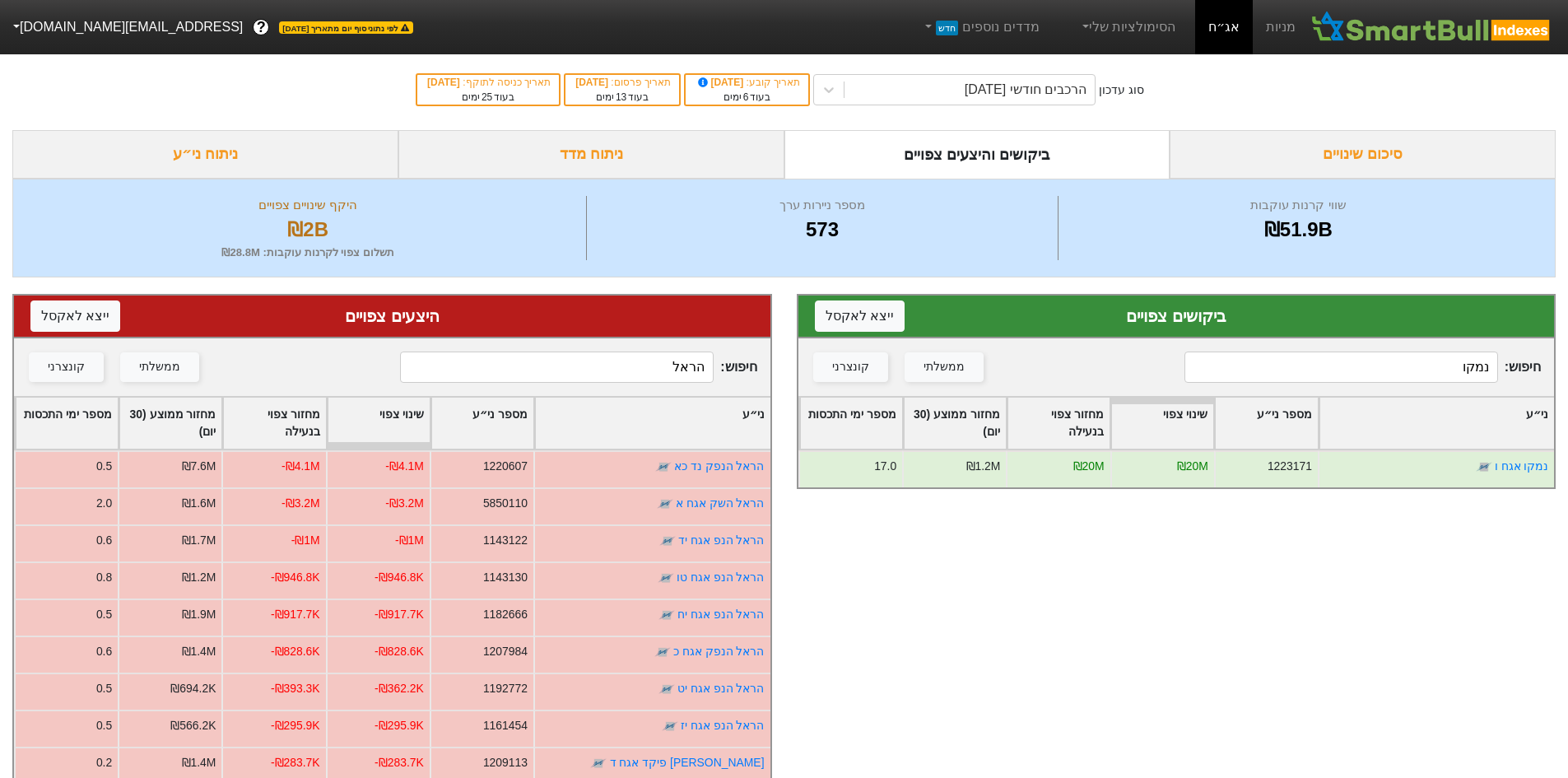
scroll to position [0, 0]
type input "נמקו"
click at [536, 388] on div "חיפוש : הראל ממשלתי קונצרני" at bounding box center [392, 367] width 757 height 58
click at [553, 381] on input "הראל" at bounding box center [557, 367] width 314 height 31
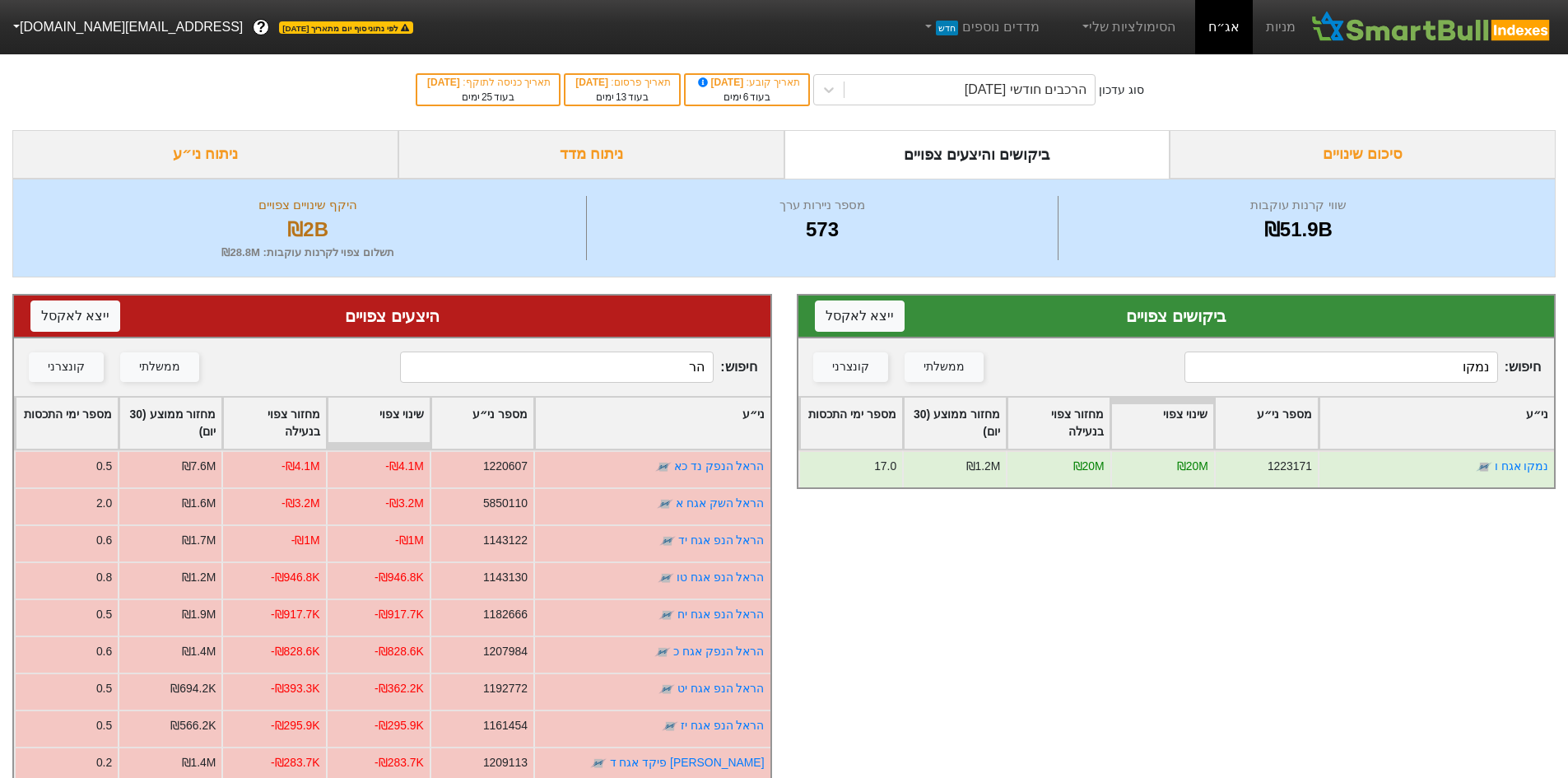
type input "ה"
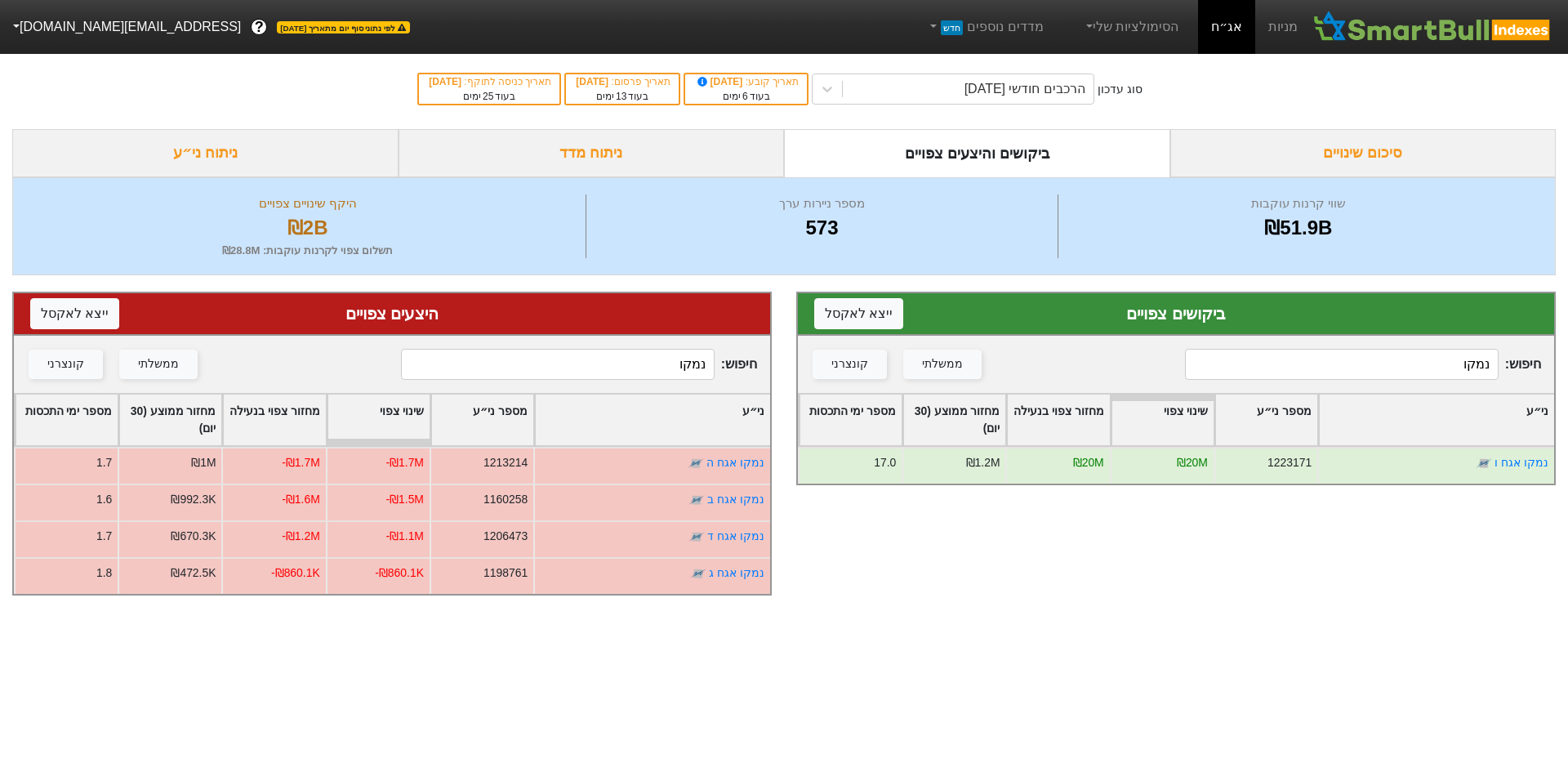
click at [583, 361] on input "נמקו" at bounding box center [557, 364] width 314 height 31
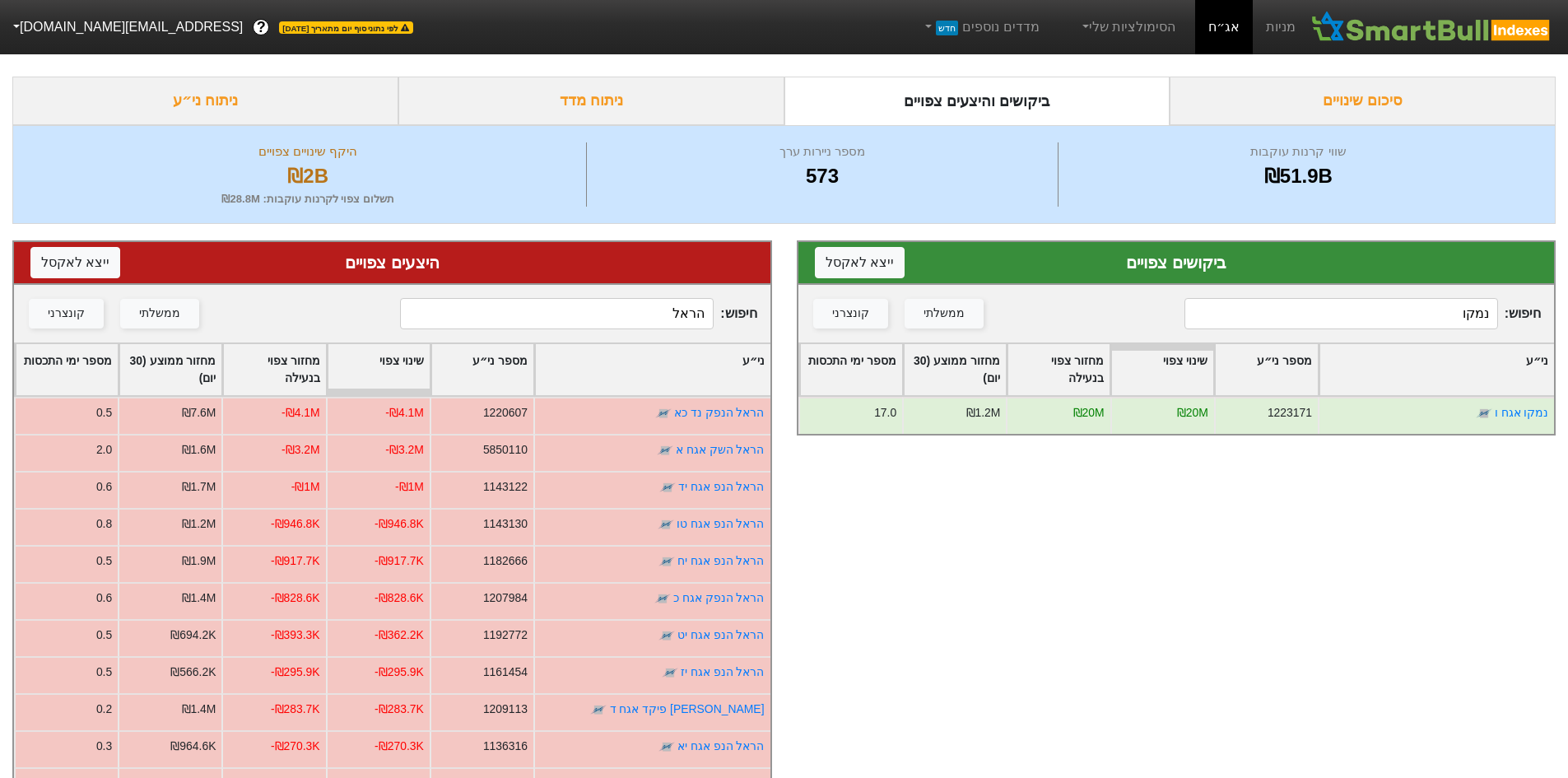
scroll to position [32, 0]
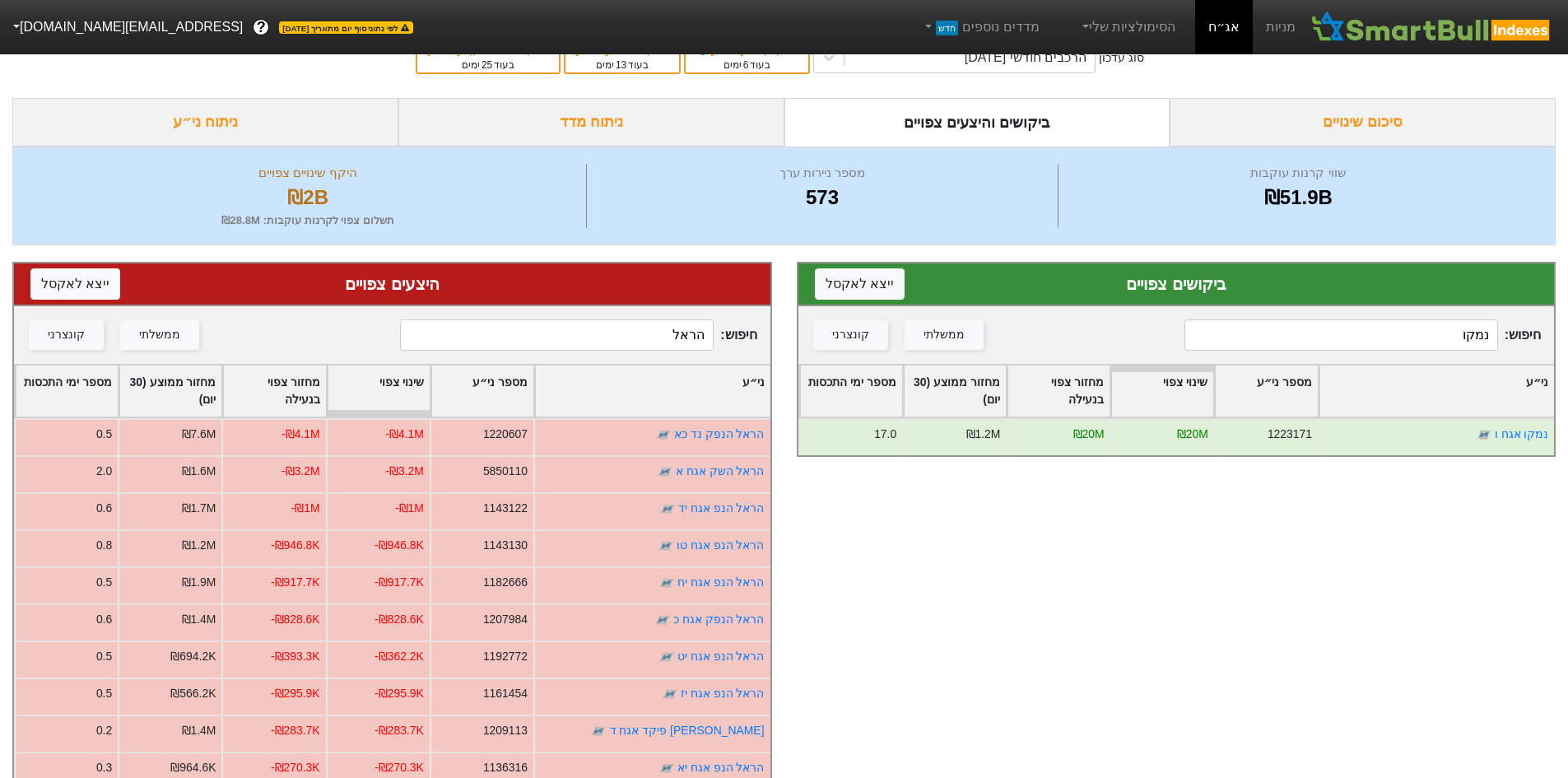
type input "הראל"
